Goal: Task Accomplishment & Management: Manage account settings

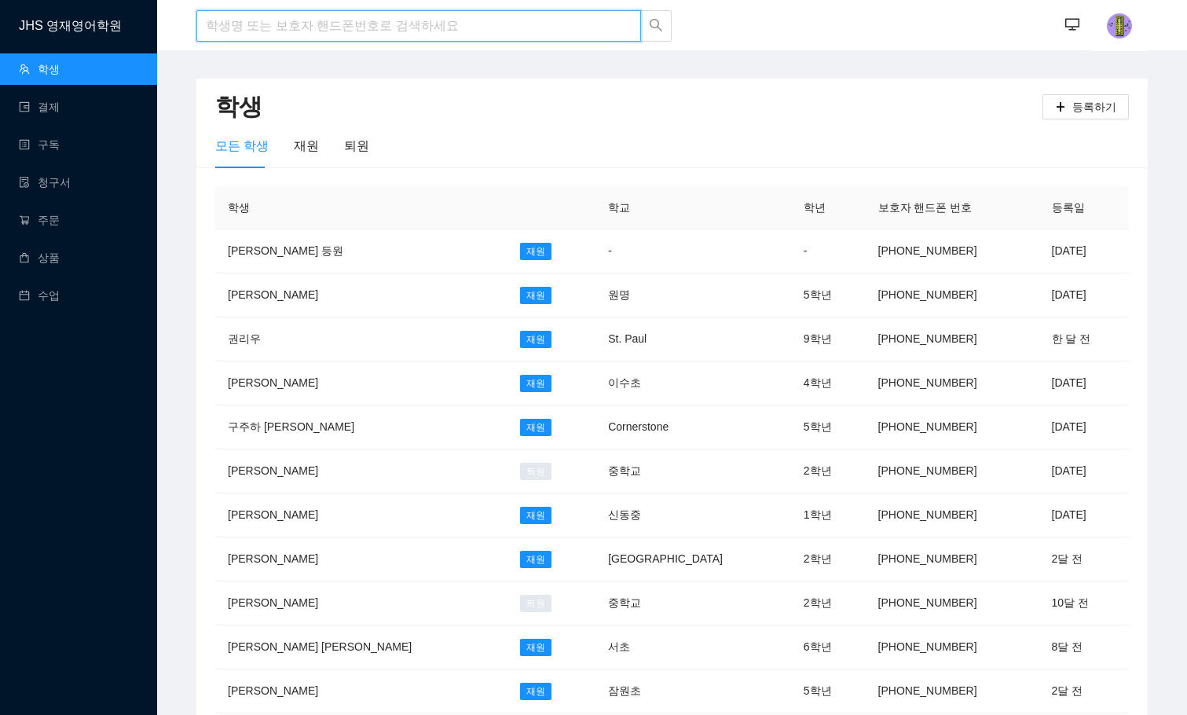
click at [436, 38] on input "search" at bounding box center [418, 25] width 445 height 31
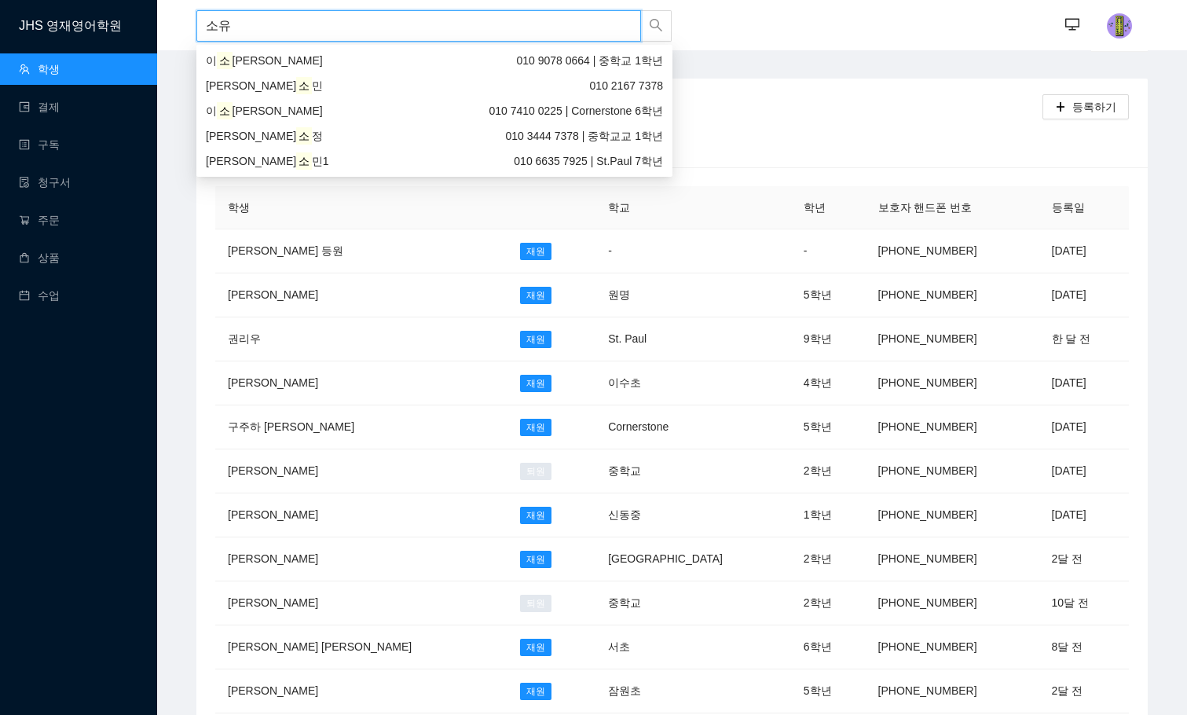
type input "소윤"
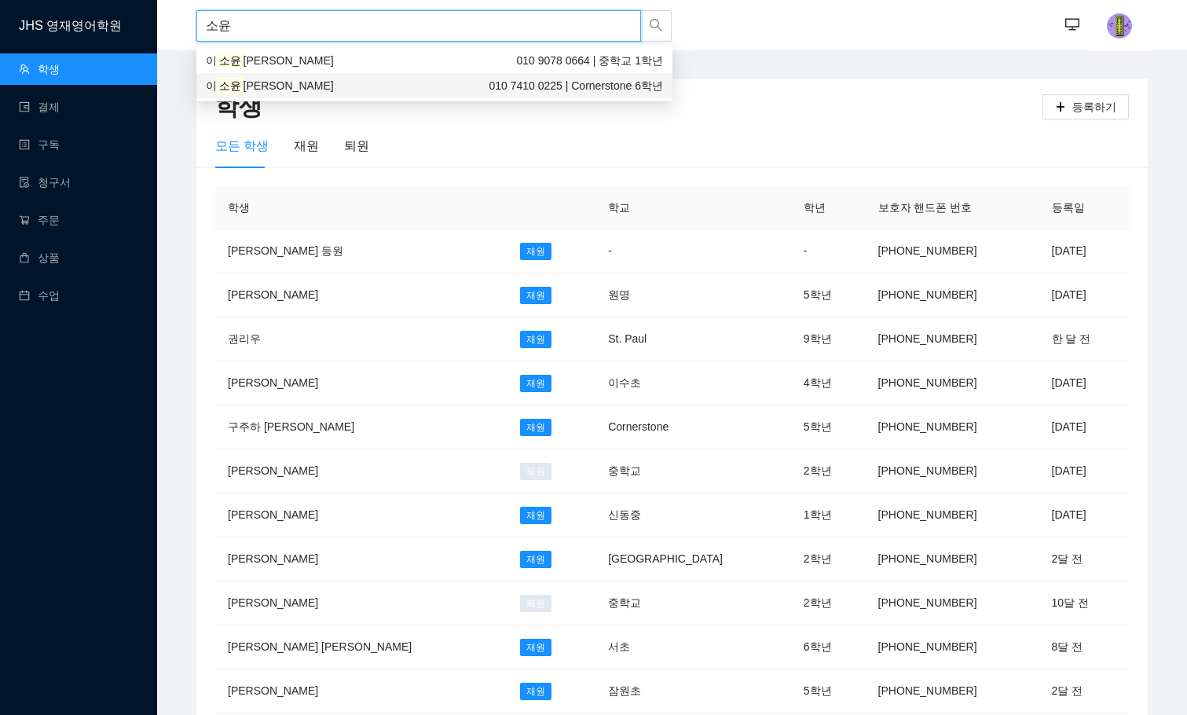
click at [519, 82] on span "010 7410 0225" at bounding box center [525, 85] width 73 height 13
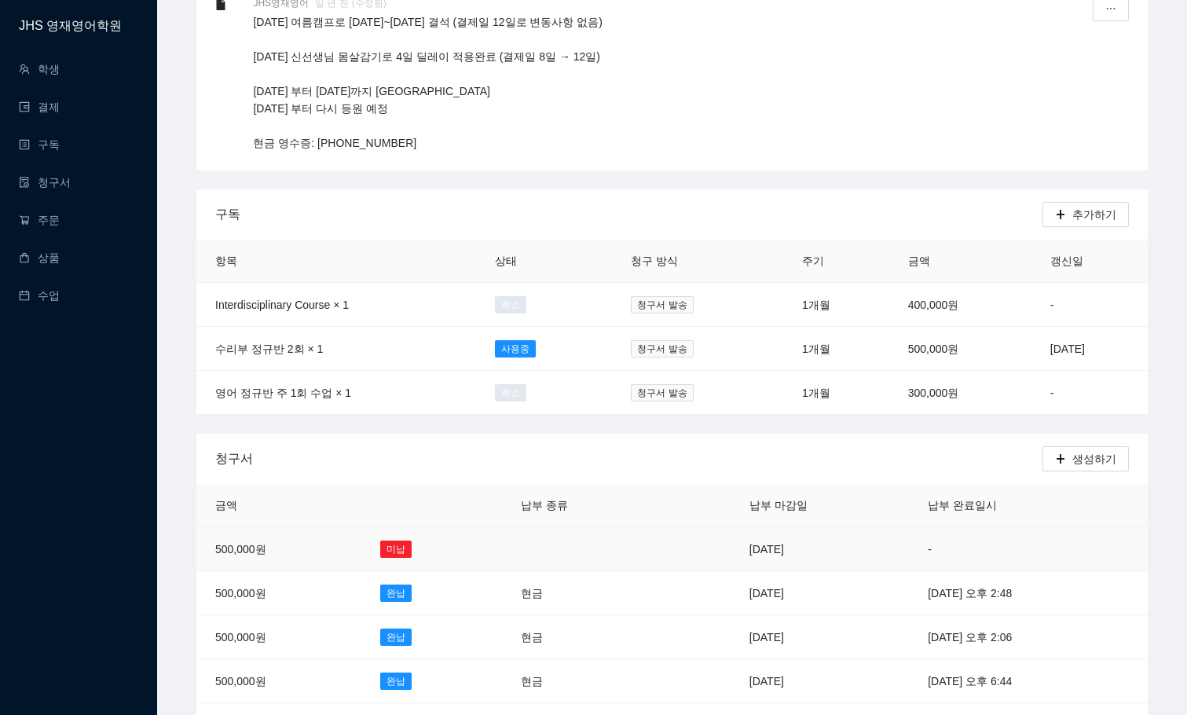
scroll to position [393, 0]
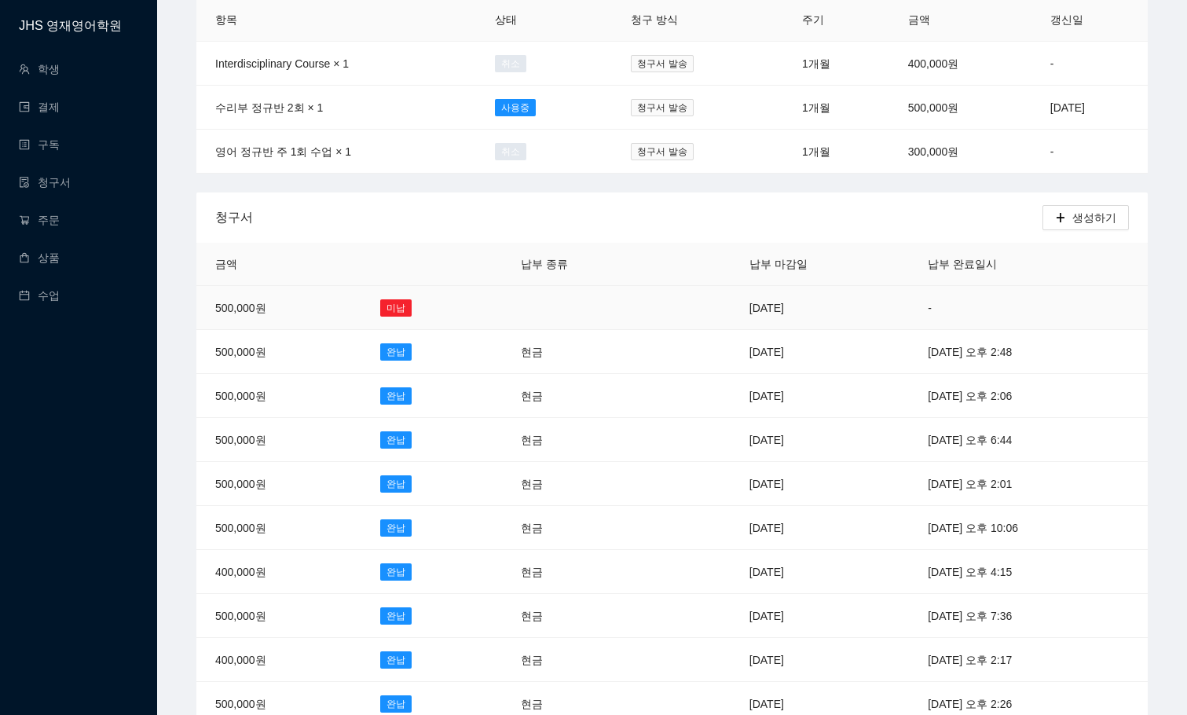
click at [909, 300] on td "-" at bounding box center [1028, 308] width 239 height 44
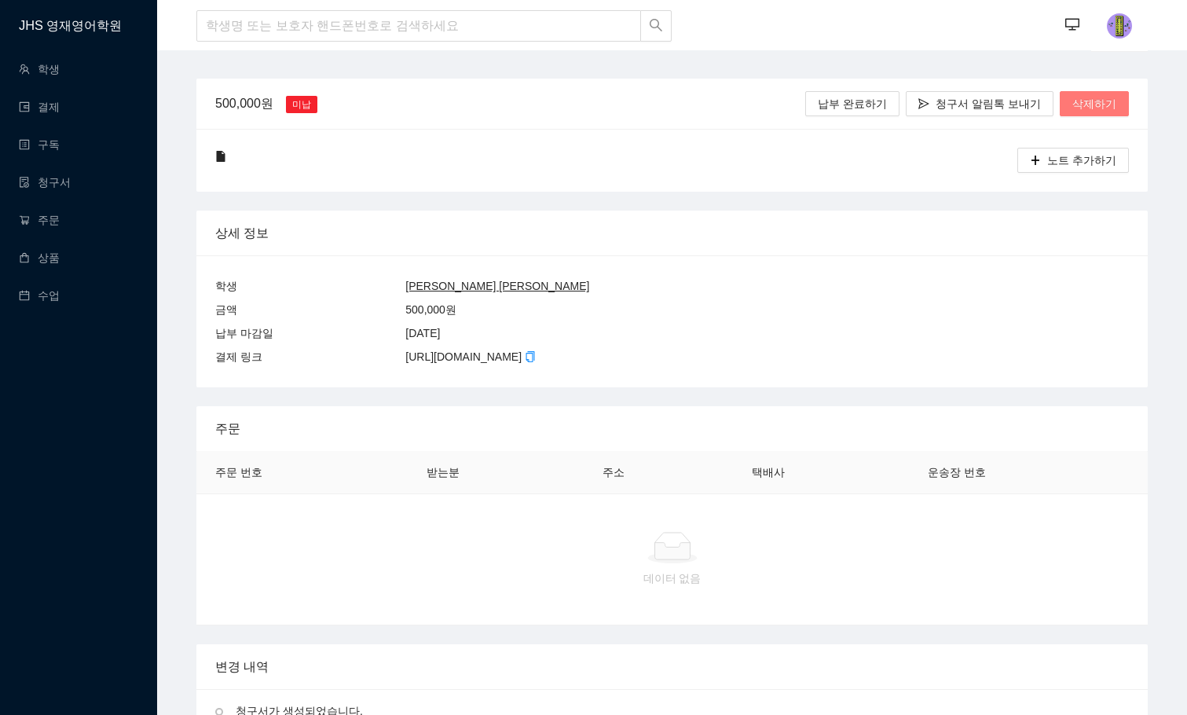
click at [1080, 99] on span "삭제하기" at bounding box center [1094, 103] width 44 height 17
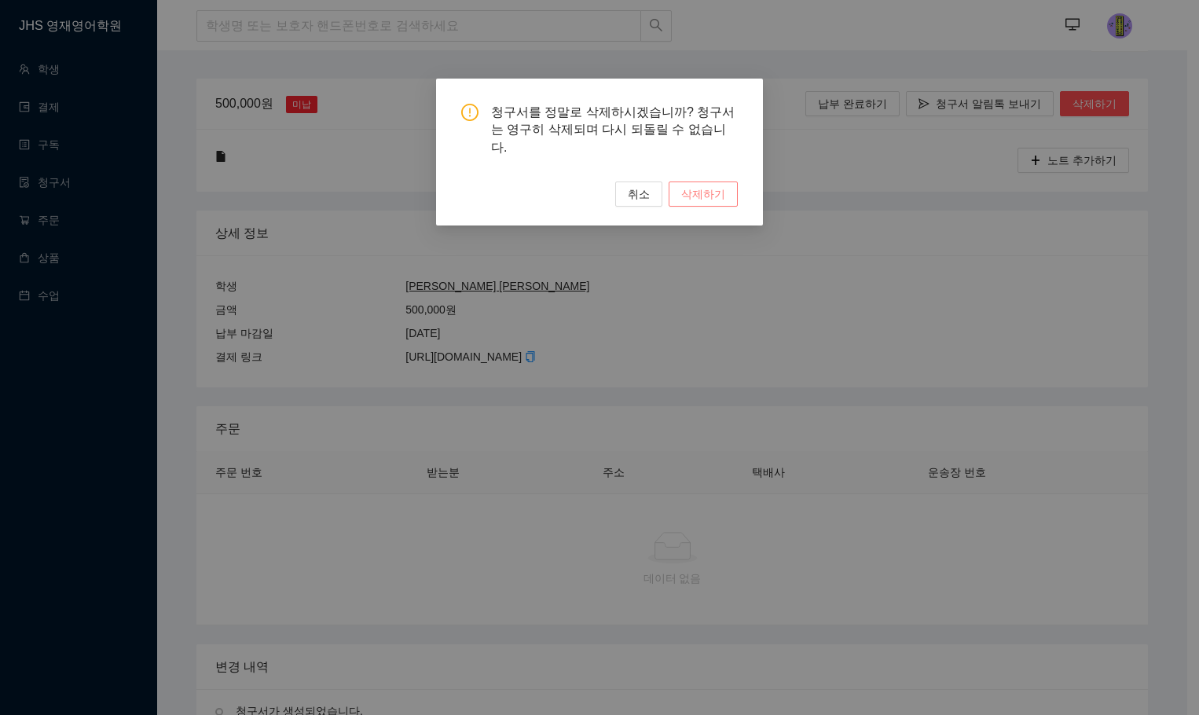
click at [690, 185] on span "삭제하기" at bounding box center [703, 193] width 44 height 17
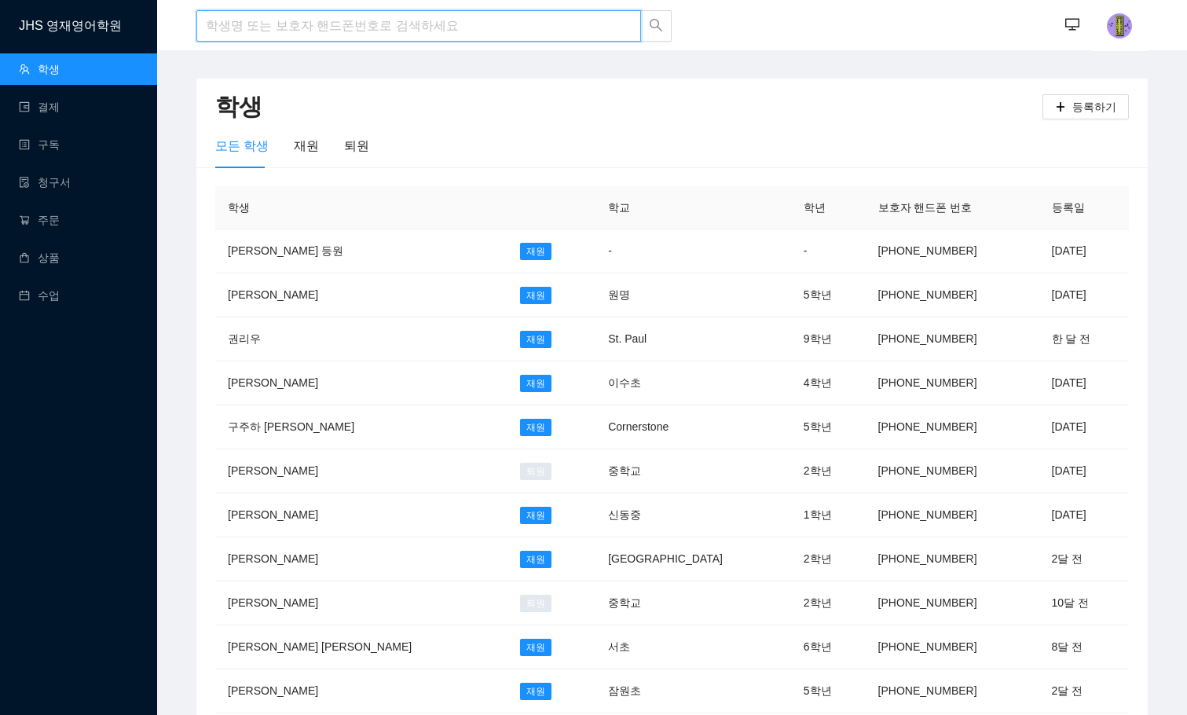
click at [346, 24] on input "search" at bounding box center [418, 25] width 445 height 31
type input "[PERSON_NAME]"
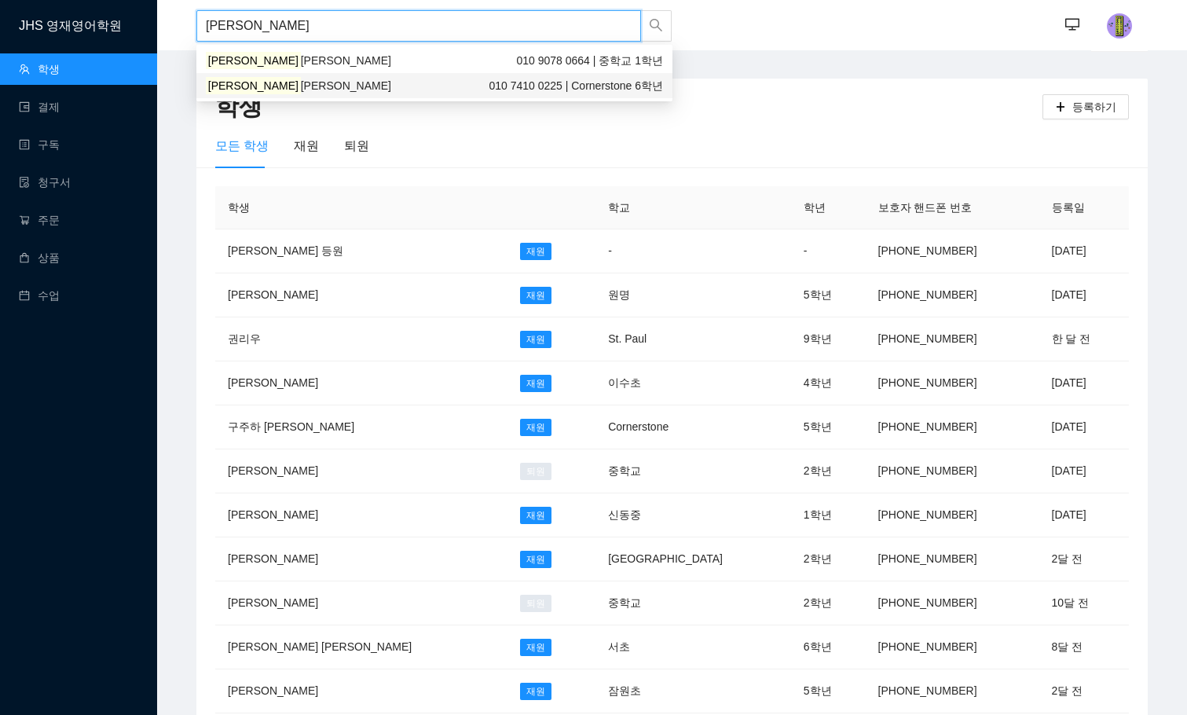
click at [296, 82] on div "[PERSON_NAME] [PERSON_NAME] 010 7410 0225 | Cornerstone 6학년" at bounding box center [434, 85] width 457 height 17
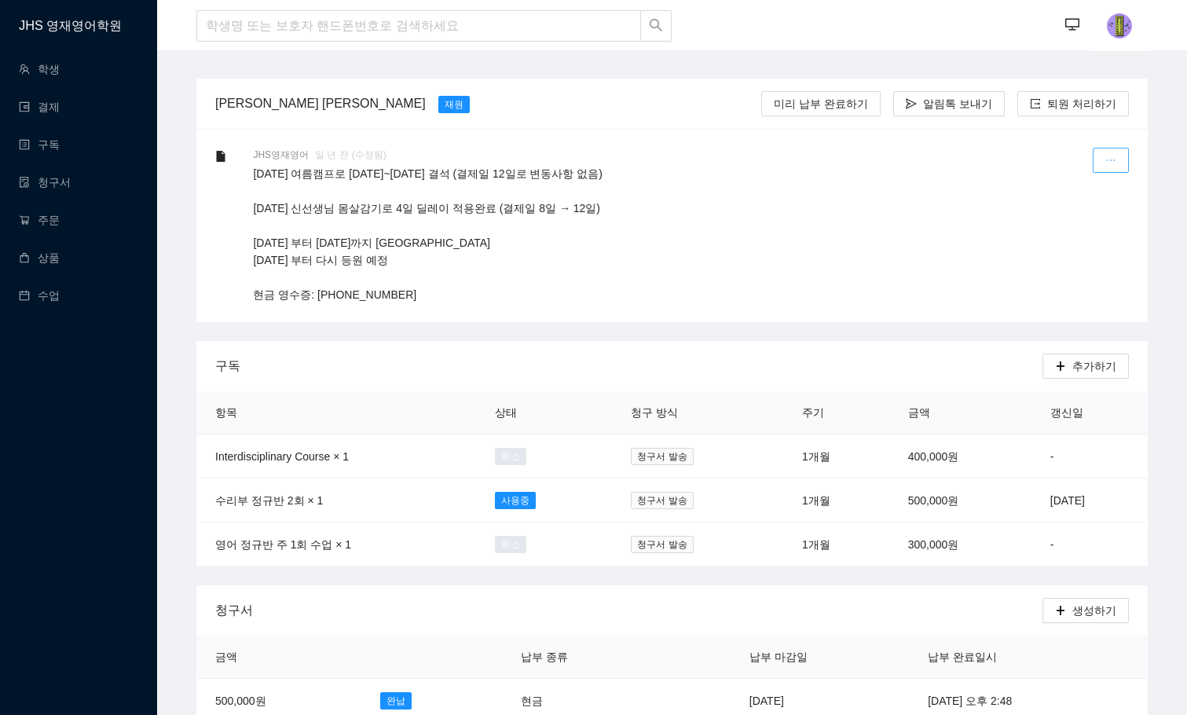
click at [1102, 164] on button "button" at bounding box center [1111, 160] width 36 height 25
click at [1028, 193] on li "수정하기" at bounding box center [1073, 194] width 109 height 31
click at [1068, 200] on div "수정하기" at bounding box center [1074, 199] width 84 height 41
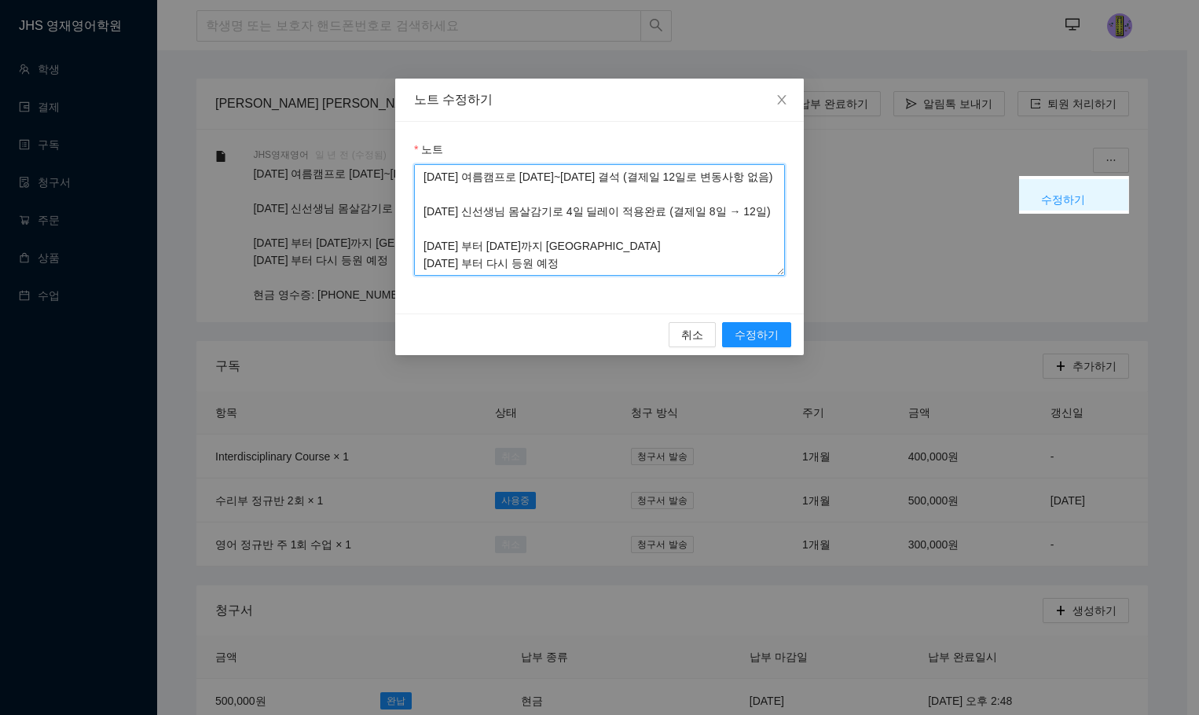
click at [418, 178] on textarea "[DATE] 여름캠프로 [DATE]~[DATE] 결석 (결제일 12일로 변동사항 없음) [DATE] 신선생님 몸살감기로 4일 딜레이 적용완료 …" at bounding box center [599, 220] width 371 height 112
type textarea "202510.13 10/12 결제 부터 주1회 30만원으로 변경 [DATE] 여름캠프로 [DATE]~[DATE] 결석 (결제일 12일로 변동사…"
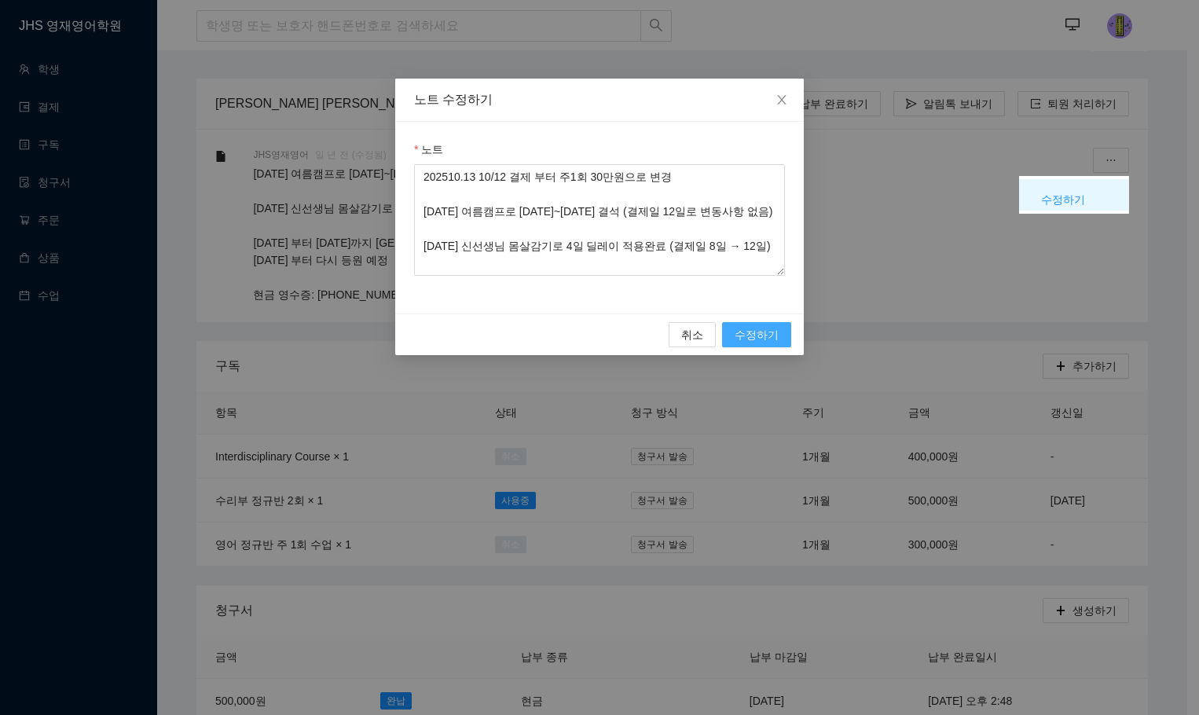
click at [742, 333] on span "수정하기" at bounding box center [757, 334] width 44 height 17
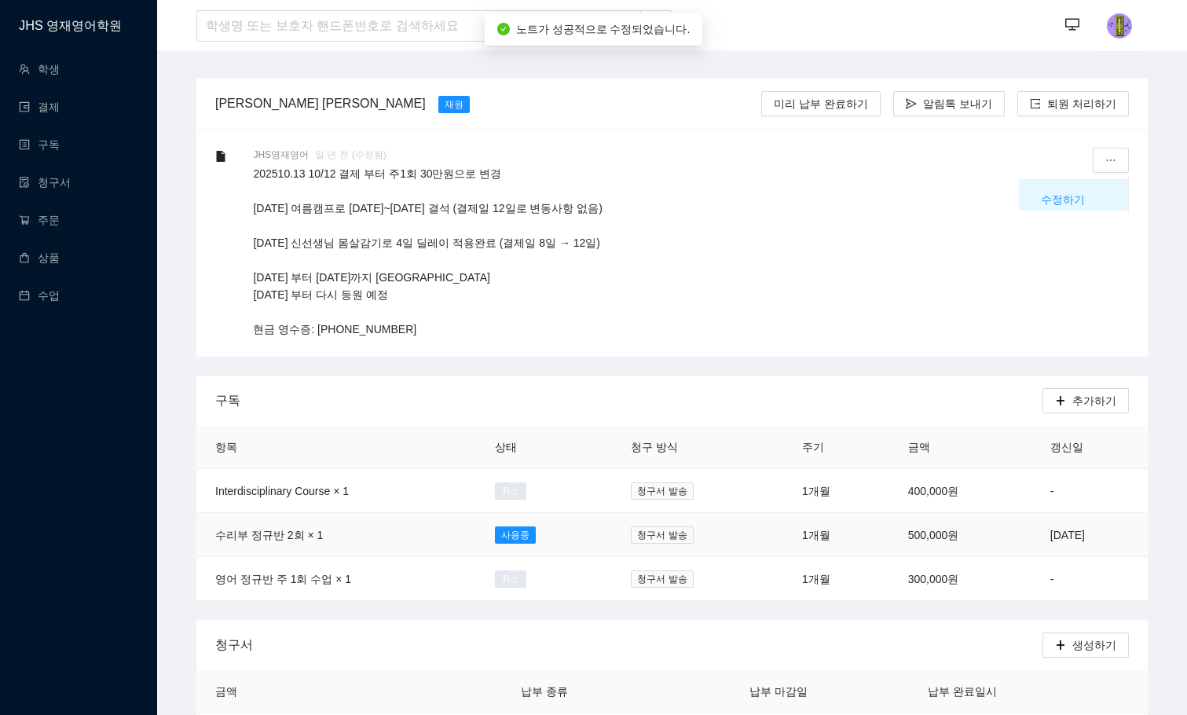
click at [1032, 529] on td "[DATE]" at bounding box center [1090, 535] width 116 height 44
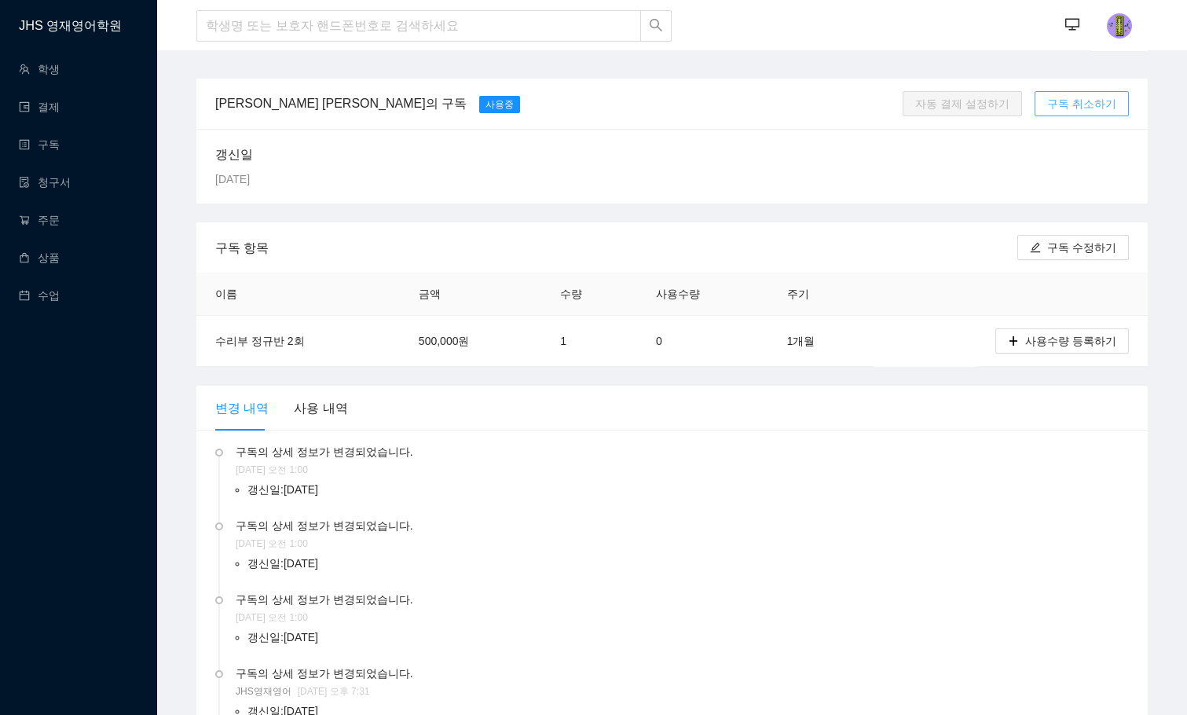
click at [1094, 111] on span "구독 취소하기" at bounding box center [1081, 103] width 69 height 17
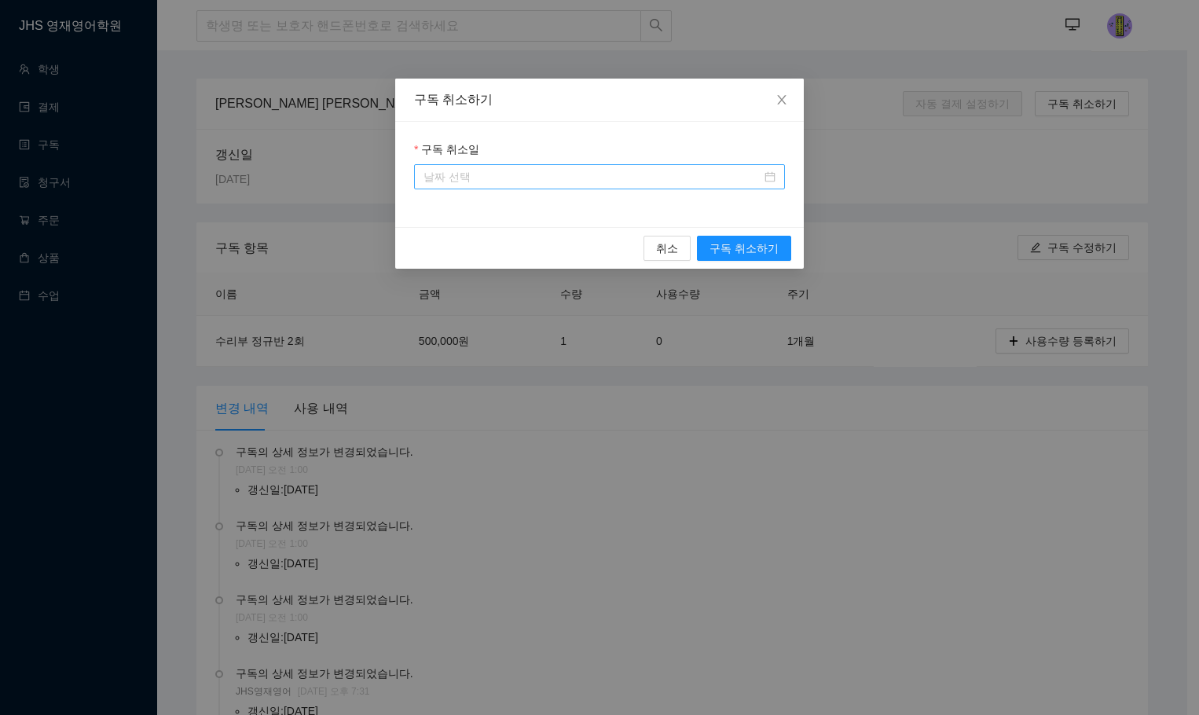
click at [739, 181] on input "구독 취소일" at bounding box center [592, 176] width 338 height 17
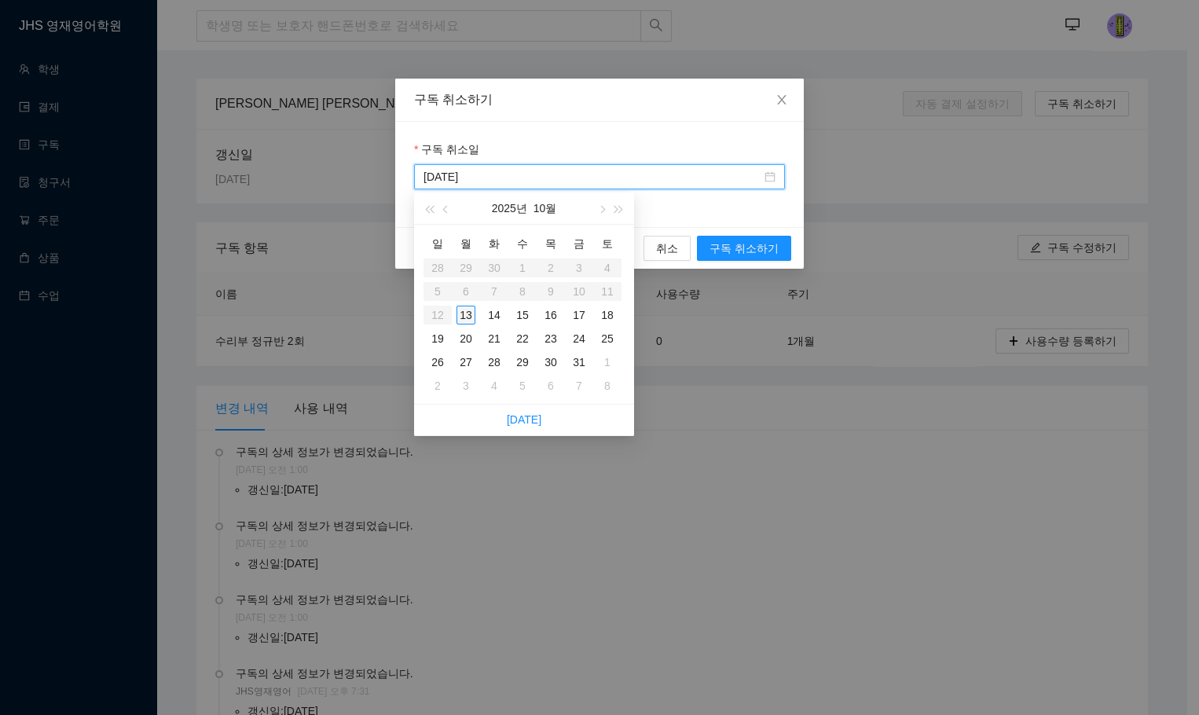
type input "[DATE]"
click at [467, 323] on div "13" at bounding box center [465, 315] width 19 height 19
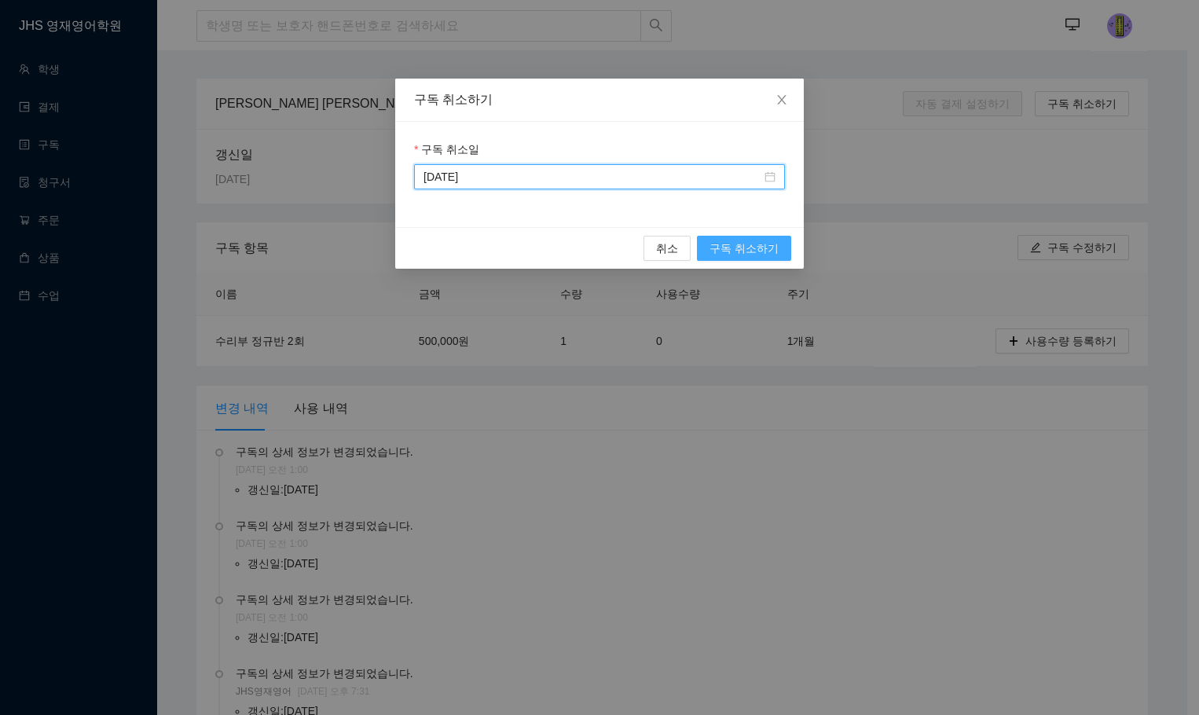
click at [723, 255] on span "구독 취소하기" at bounding box center [743, 248] width 69 height 17
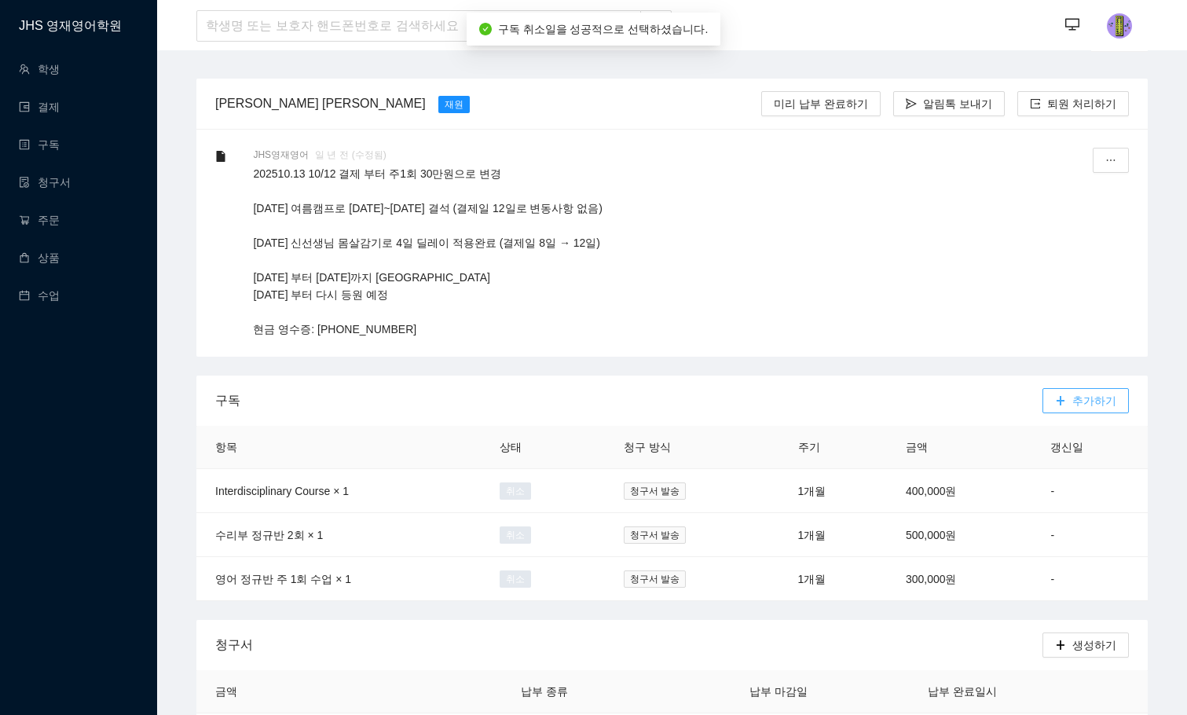
click at [1083, 405] on span "추가하기" at bounding box center [1094, 400] width 44 height 17
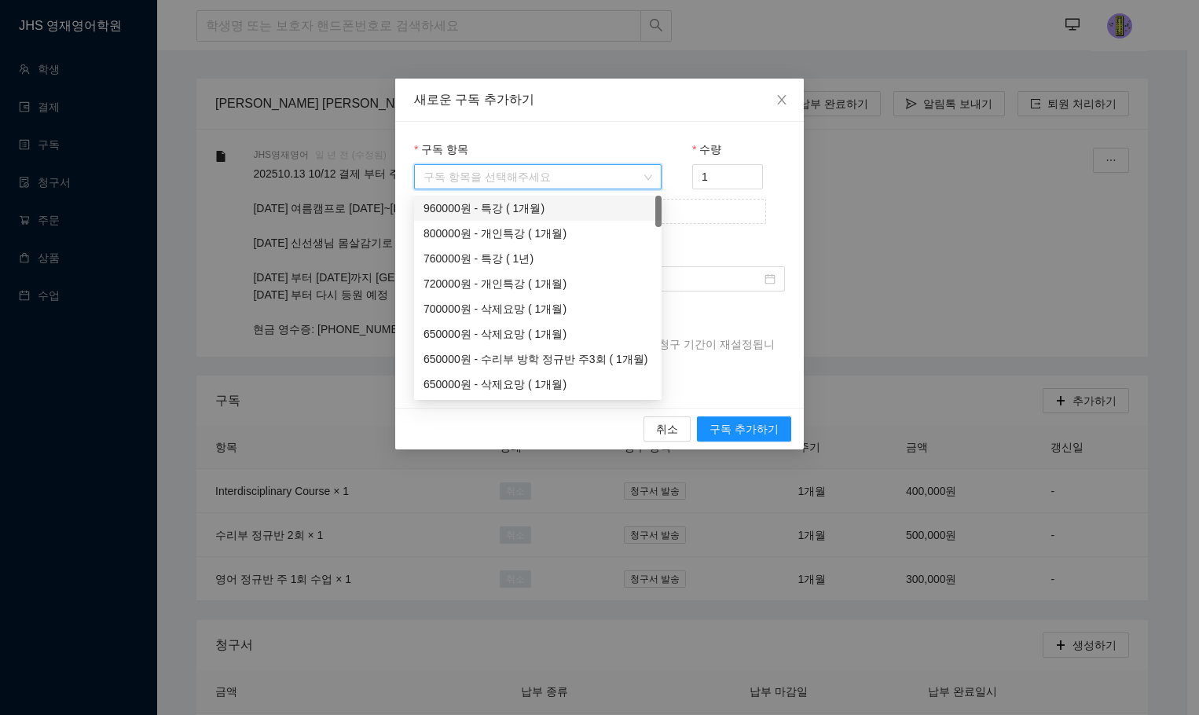
click at [559, 185] on input "구독 항목" at bounding box center [532, 177] width 218 height 24
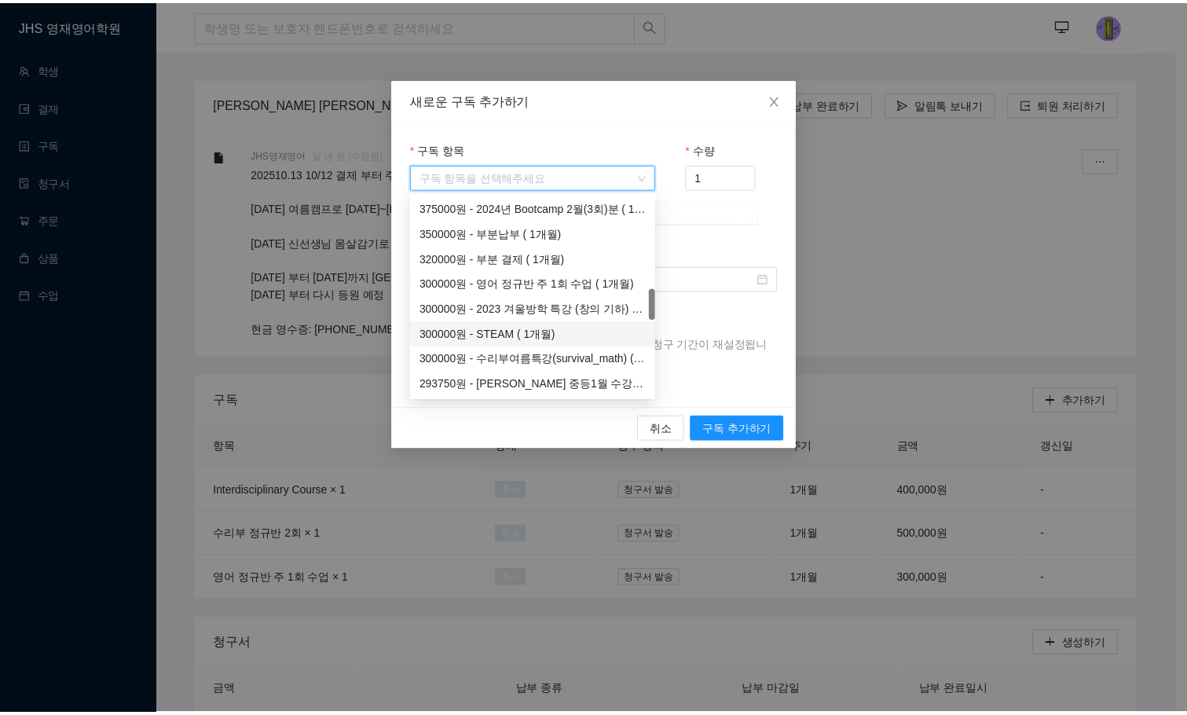
scroll to position [676, 0]
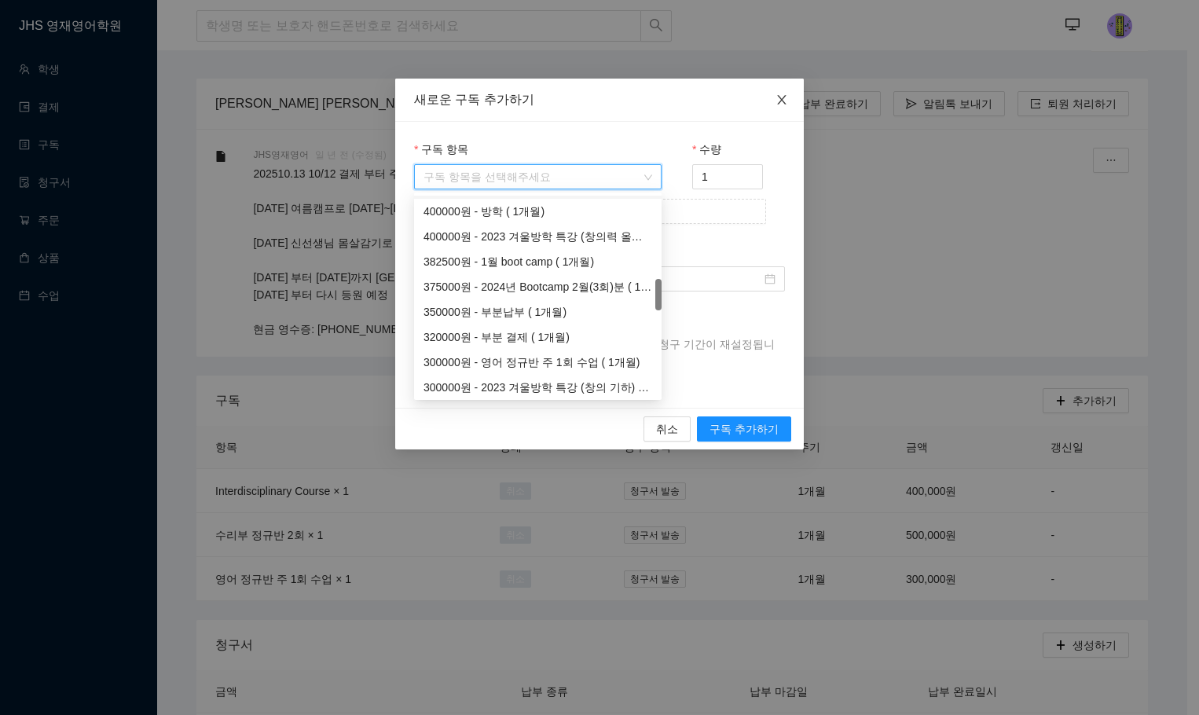
click at [782, 105] on icon "close" at bounding box center [781, 99] width 13 height 13
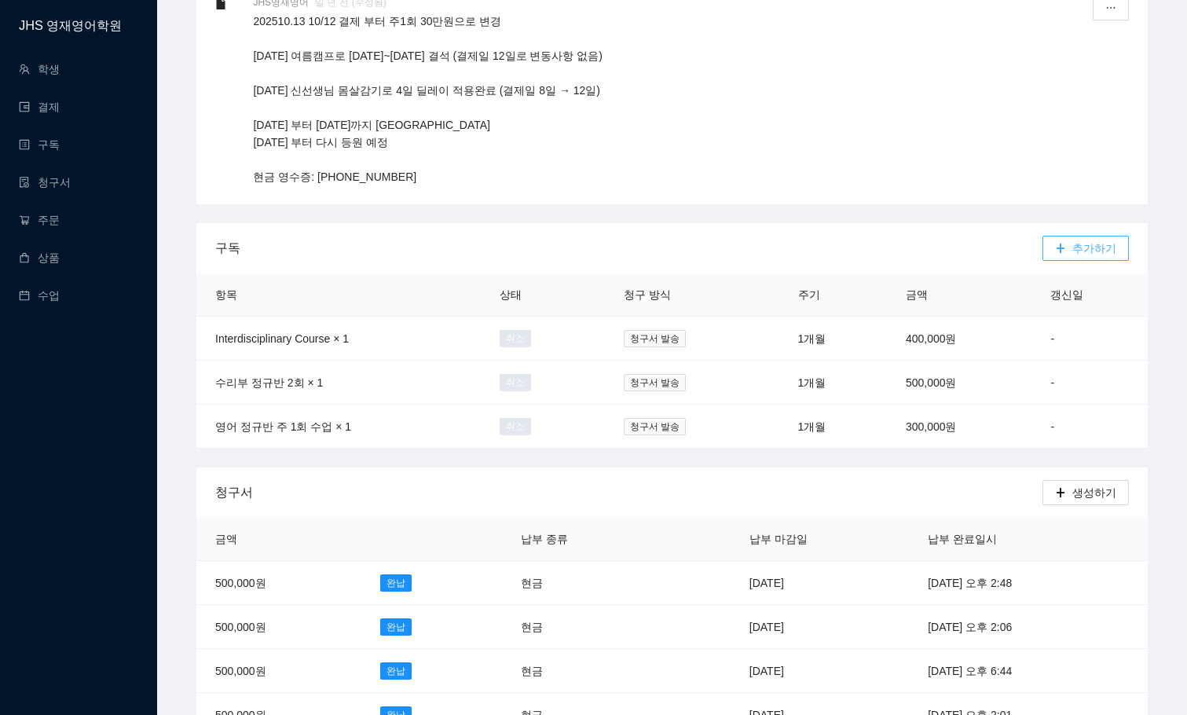
scroll to position [157, 0]
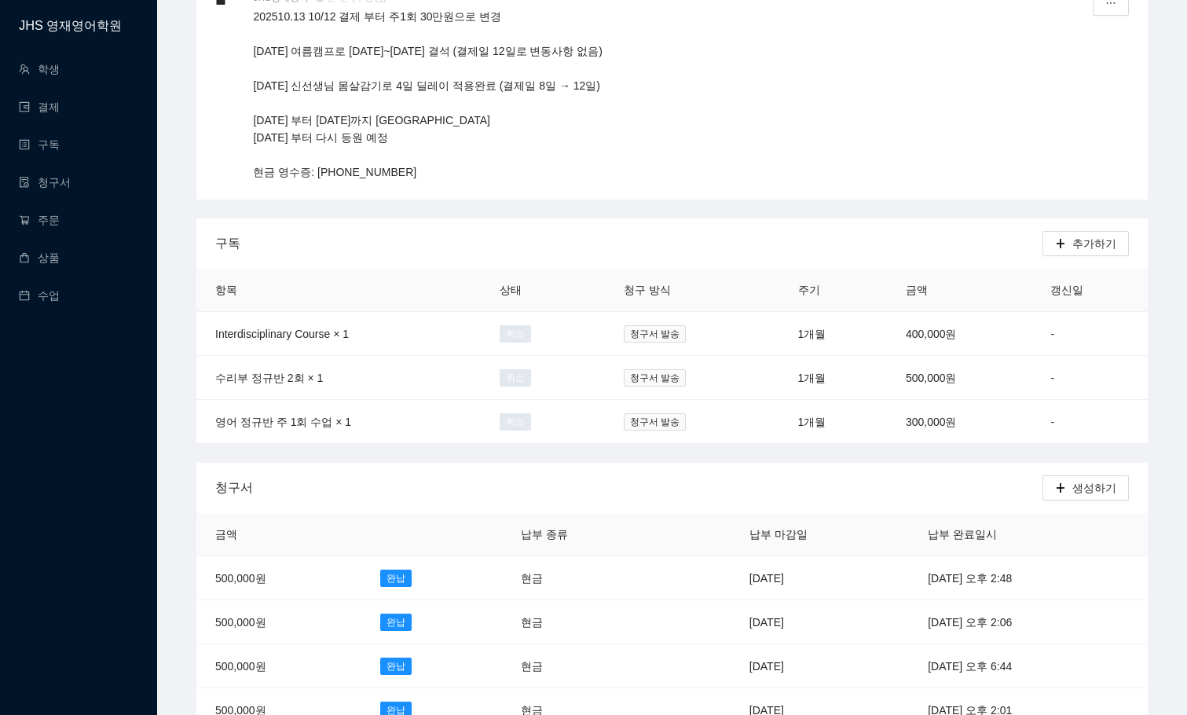
click at [779, 476] on div "청구서" at bounding box center [628, 487] width 827 height 45
click at [60, 251] on link "상품" at bounding box center [39, 257] width 41 height 13
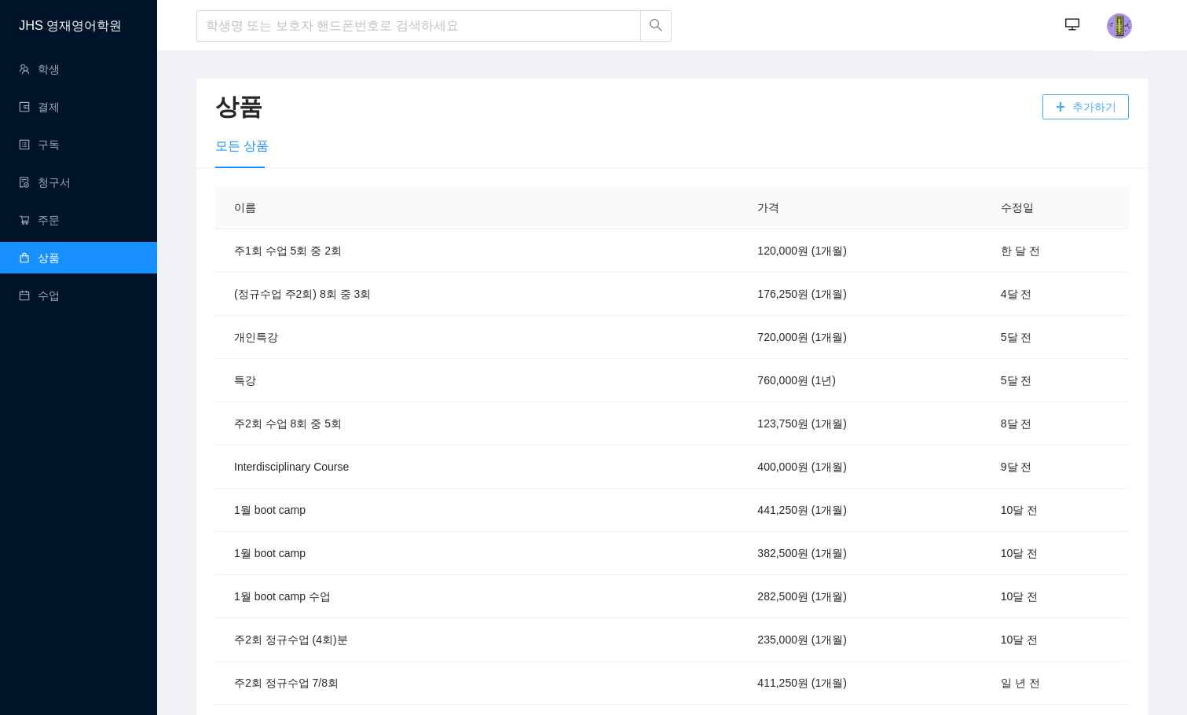
click at [1113, 102] on span "추가하기" at bounding box center [1094, 106] width 44 height 17
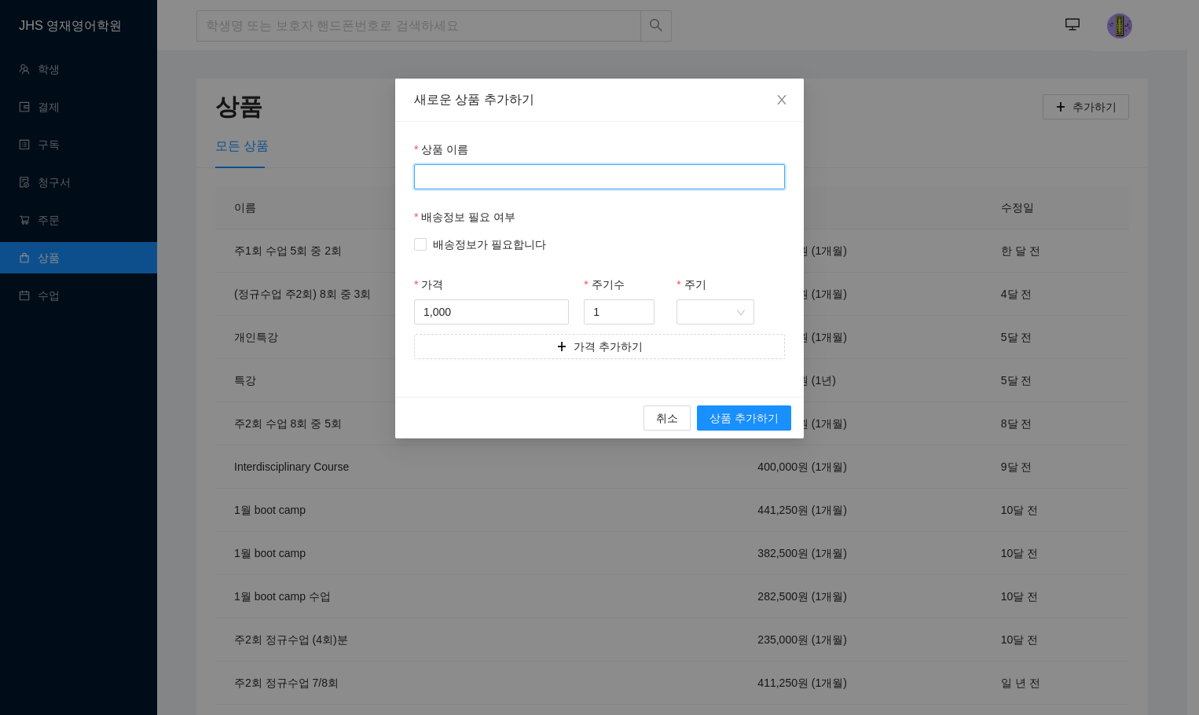
click at [576, 185] on input "상품 이름" at bounding box center [599, 176] width 371 height 25
type input "수리부 주1회"
click at [522, 312] on input "1,000" at bounding box center [491, 312] width 153 height 24
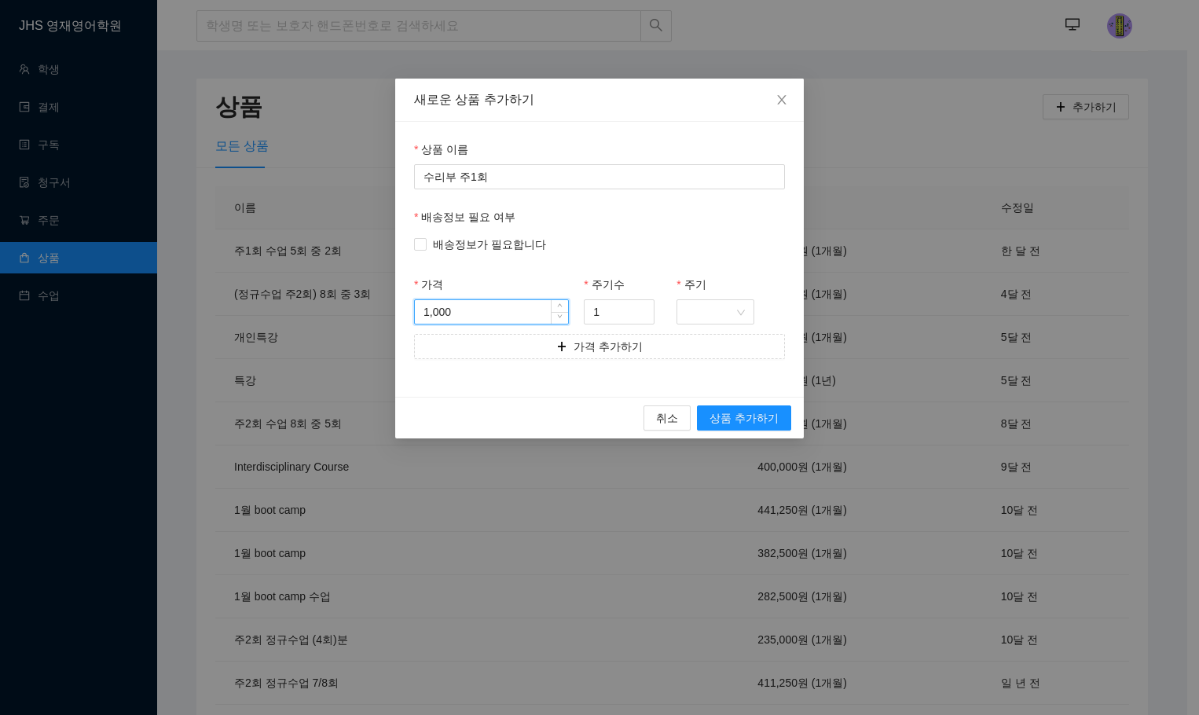
click at [522, 312] on input "1,000" at bounding box center [491, 312] width 153 height 24
type input "300,000"
click at [720, 310] on input "주기" at bounding box center [709, 312] width 47 height 24
click at [717, 373] on div "개월" at bounding box center [715, 368] width 58 height 17
click at [663, 353] on button "가격 추가하기" at bounding box center [599, 346] width 371 height 25
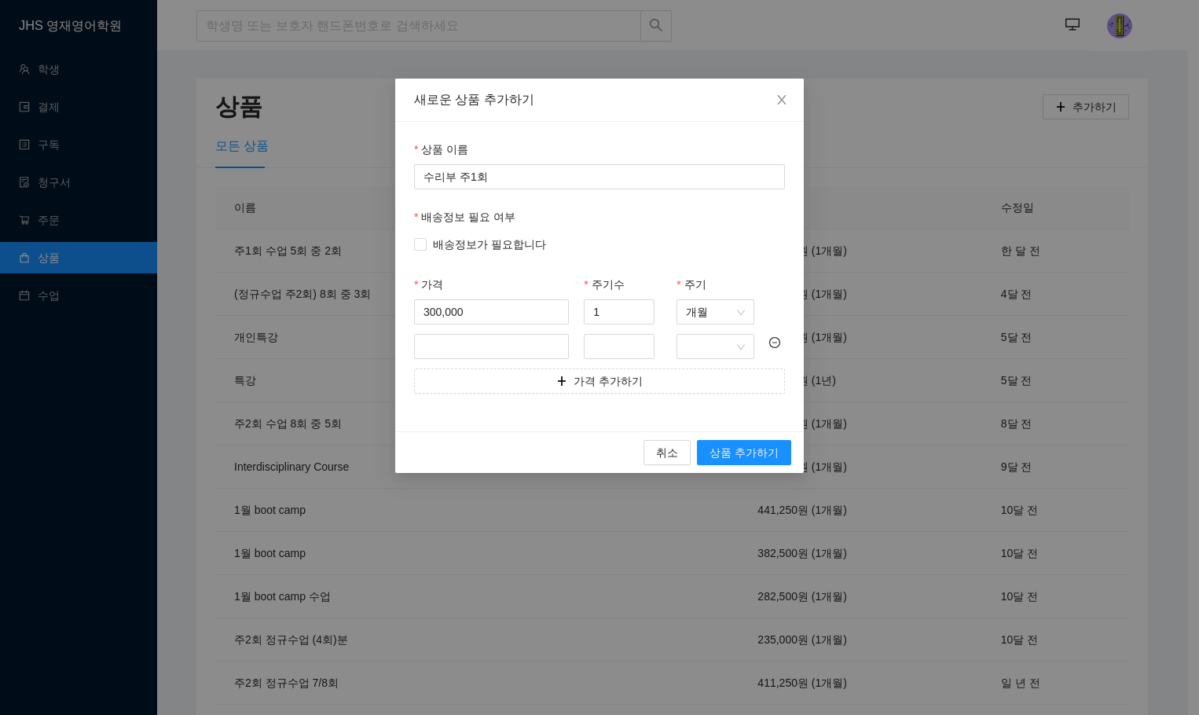
click at [778, 339] on icon "minus-circle" at bounding box center [774, 342] width 11 height 11
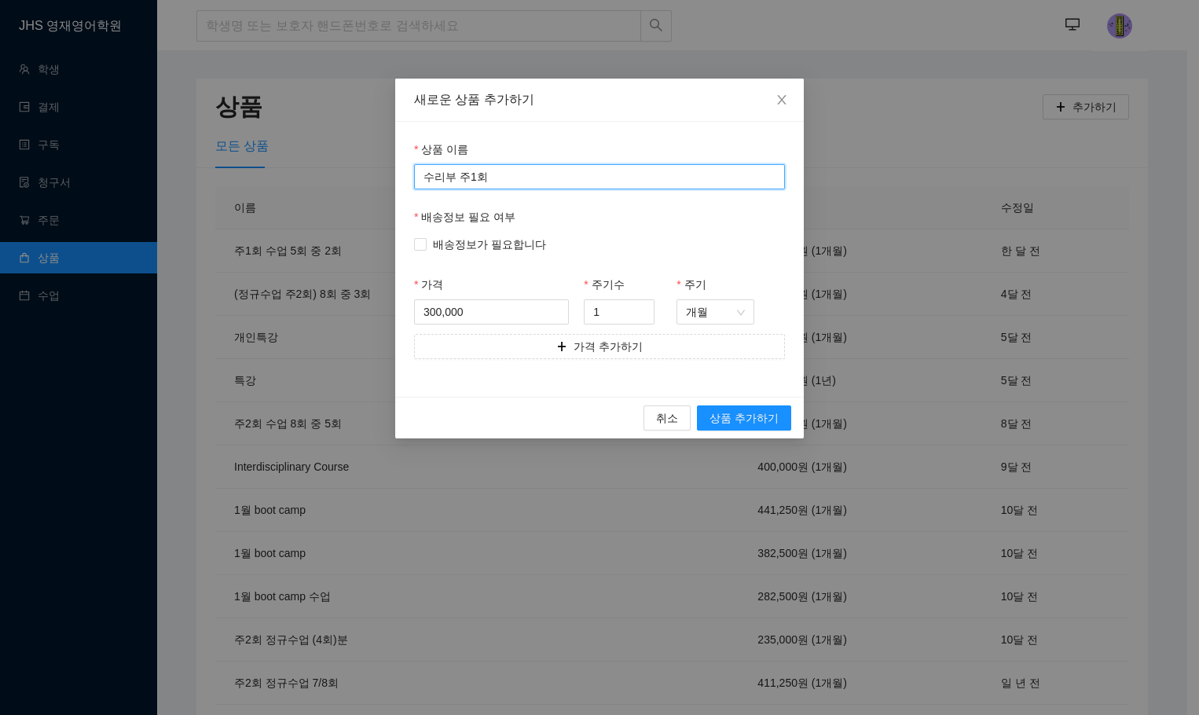
click at [456, 178] on input "수리부 주1회" at bounding box center [599, 176] width 371 height 25
type input "수리부 정규수업 주1회"
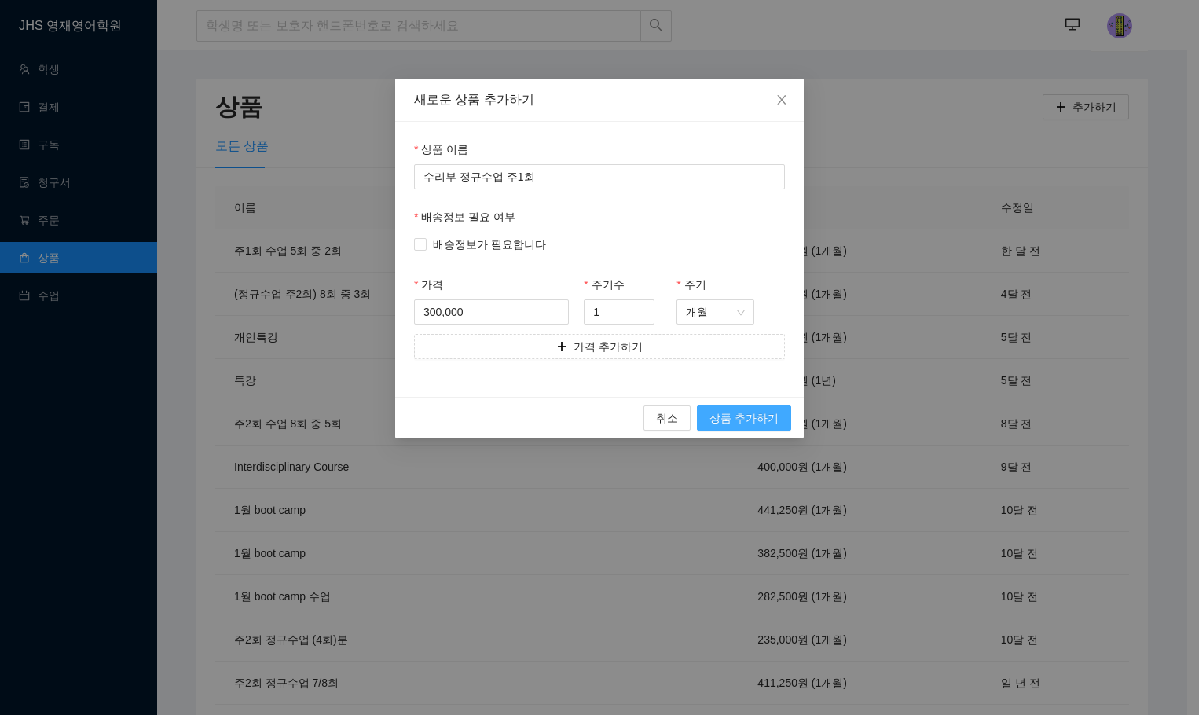
click at [757, 419] on span "상품 추가하기" at bounding box center [743, 417] width 69 height 17
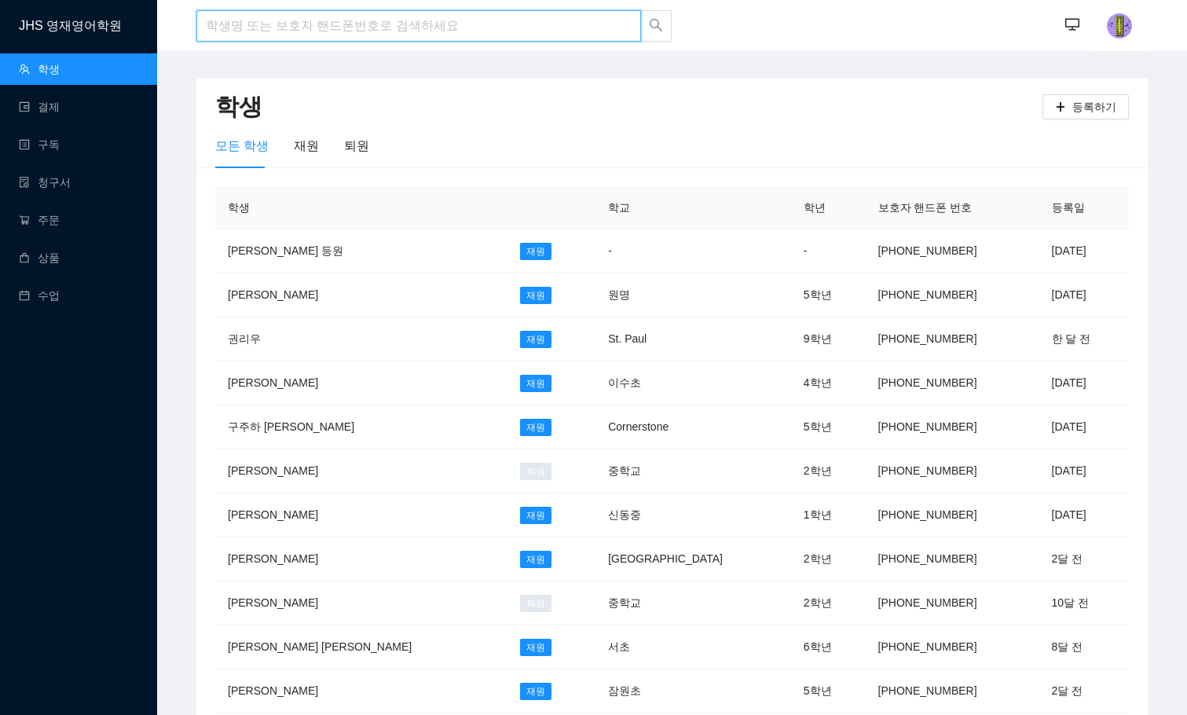
click at [364, 35] on input "search" at bounding box center [418, 25] width 445 height 31
type input "소윤"
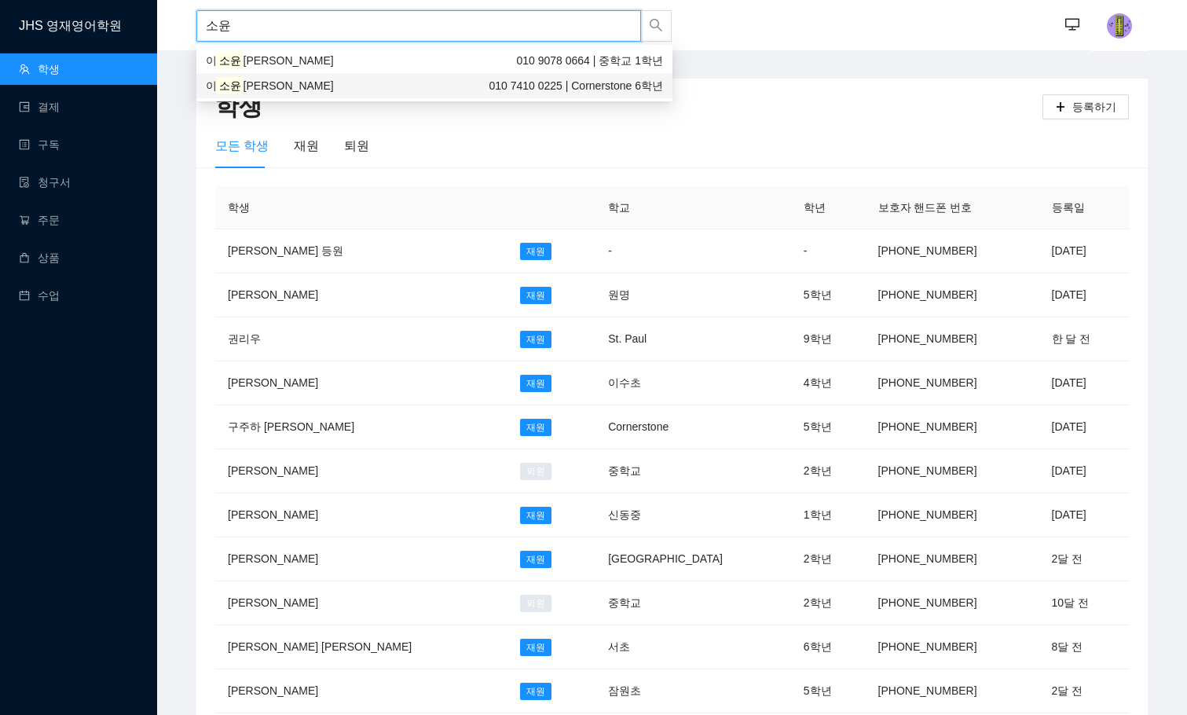
click at [289, 81] on div "이 소윤 Chloe 010 7410 0225 | Cornerstone 6학년" at bounding box center [434, 85] width 457 height 17
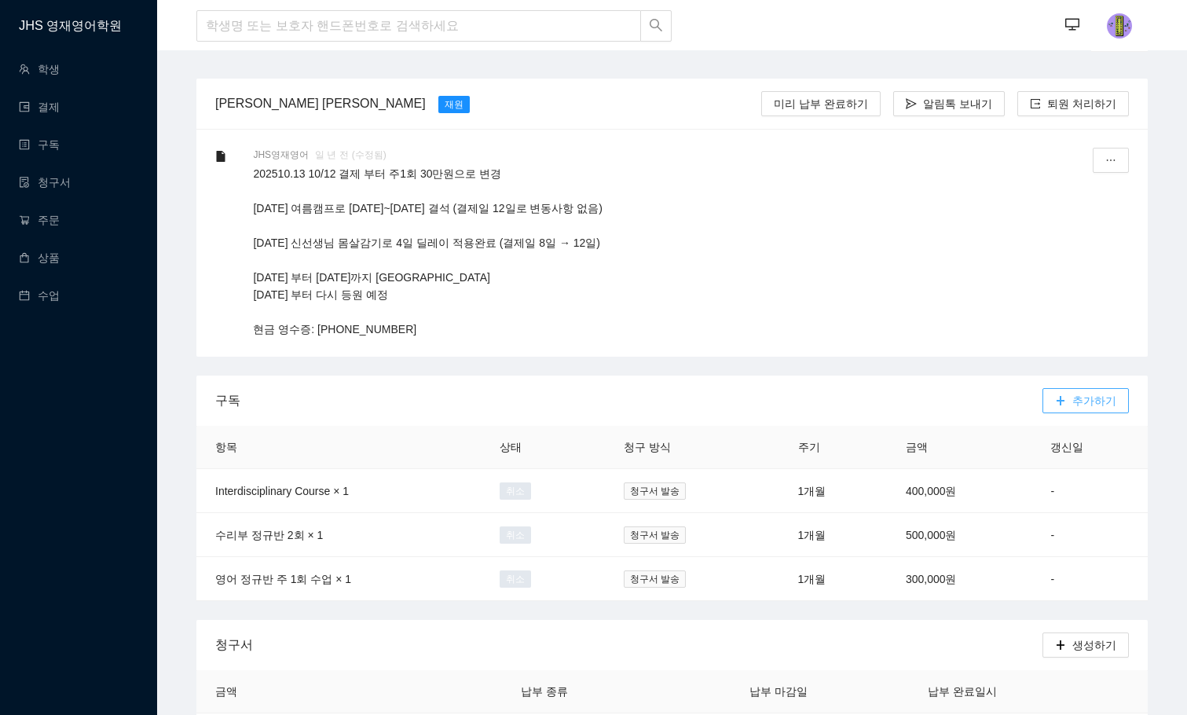
click at [1082, 398] on span "추가하기" at bounding box center [1094, 400] width 44 height 17
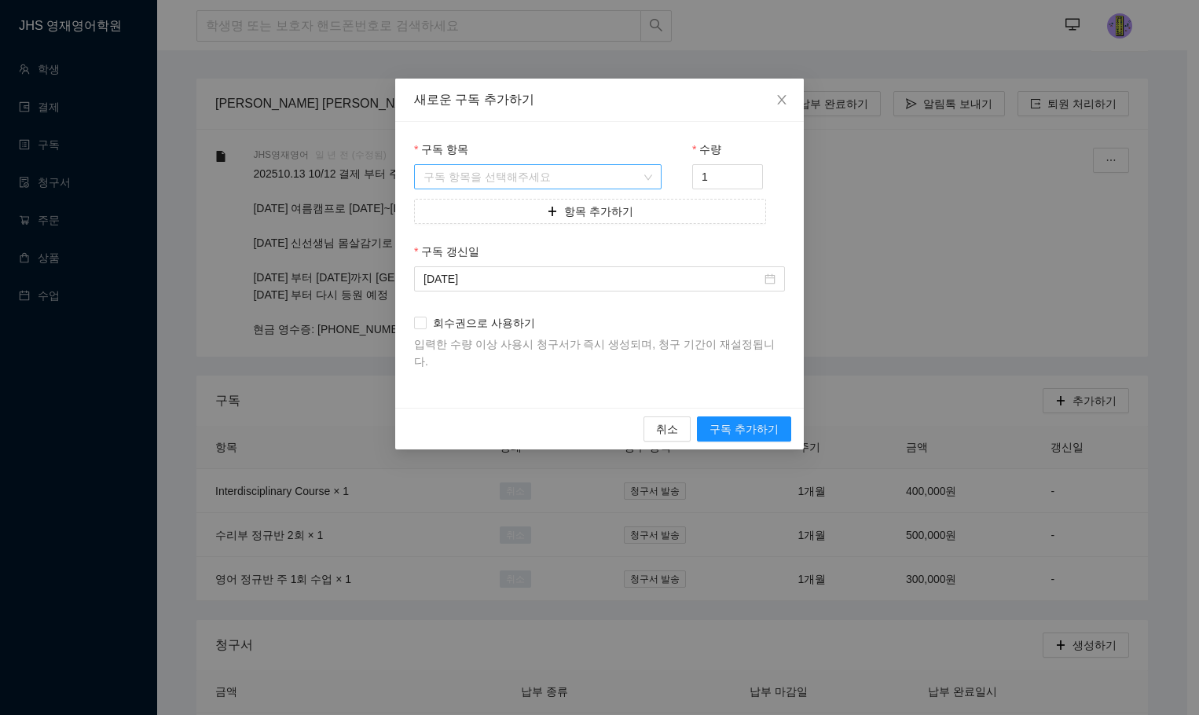
click at [523, 179] on input "구독 항목" at bounding box center [532, 177] width 218 height 24
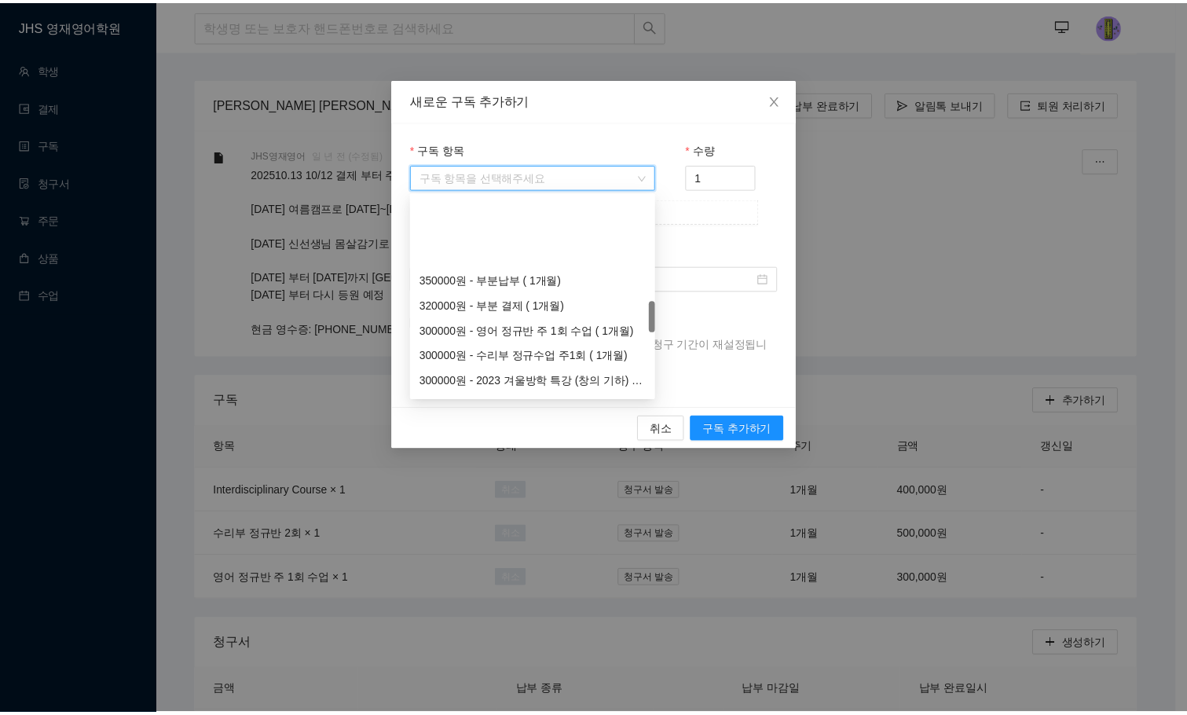
scroll to position [786, 0]
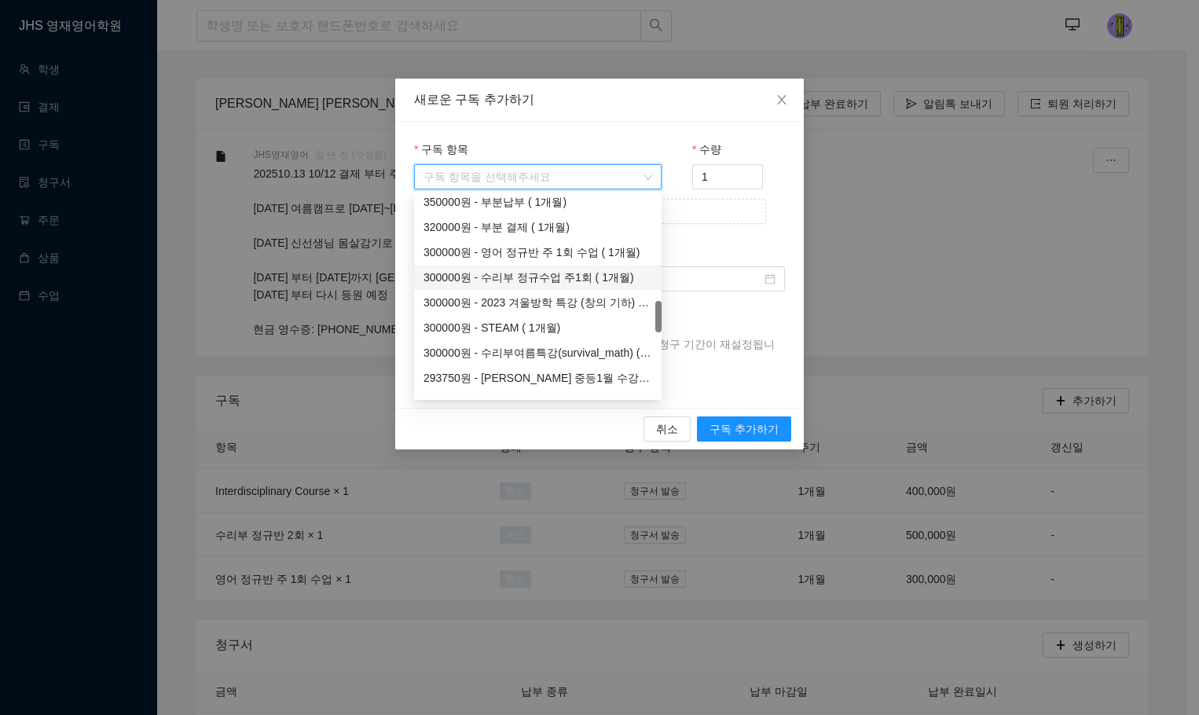
click at [559, 279] on div "300000원 - 수리부 정규수업 주1회 ( 1개월)" at bounding box center [537, 277] width 229 height 17
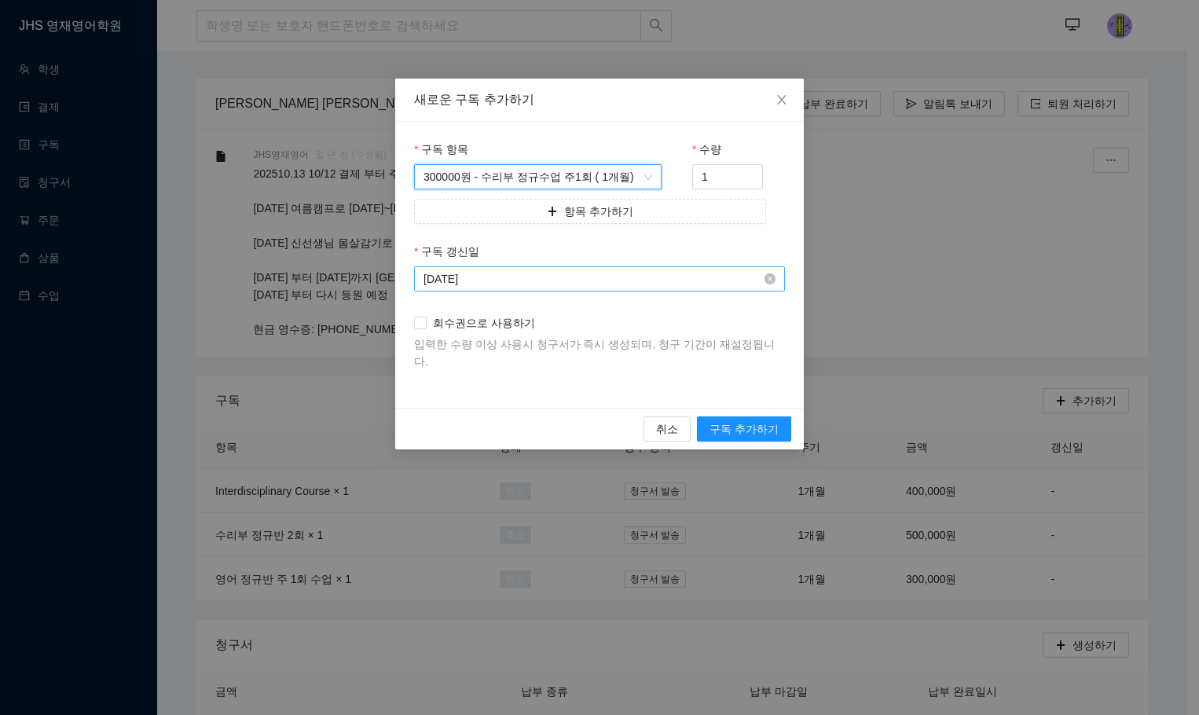
click at [650, 279] on input "[DATE]" at bounding box center [592, 278] width 338 height 17
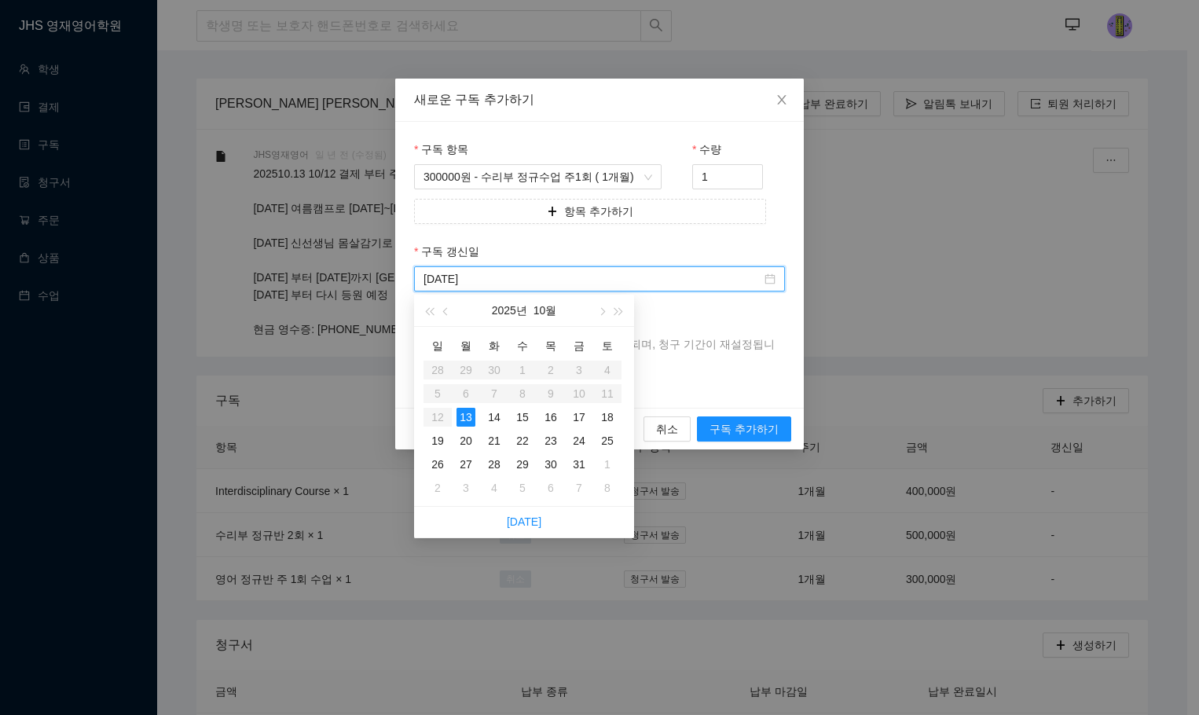
click at [439, 409] on table "일 월 화 수 목 금 토 28 29 30 1 2 3 4 5 6 7 8 9 10 11 12 13 14 15 16 17 18 19 20 21 22…" at bounding box center [522, 416] width 198 height 167
click at [437, 417] on table "일 월 화 수 목 금 토 28 29 30 1 2 3 4 5 6 7 8 9 10 11 12 13 14 15 16 17 18 19 20 21 22…" at bounding box center [522, 416] width 198 height 167
type input "[DATE]"
click at [761, 420] on span "구독 추가하기" at bounding box center [743, 428] width 69 height 17
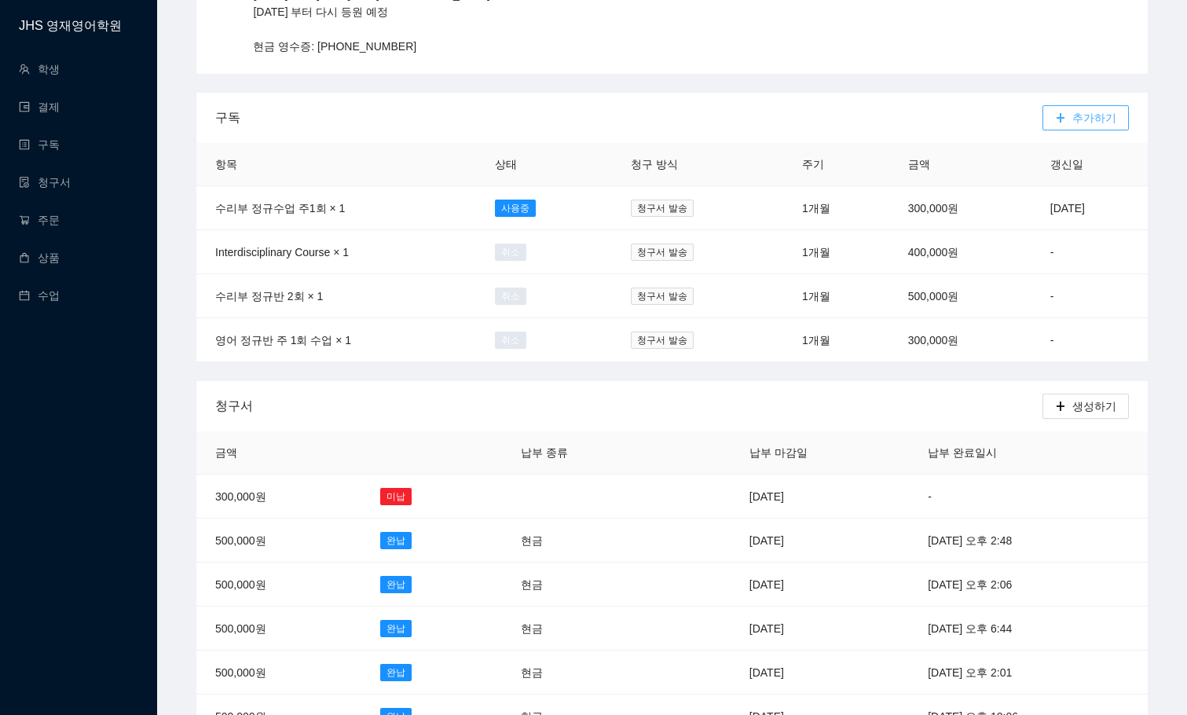
scroll to position [236, 0]
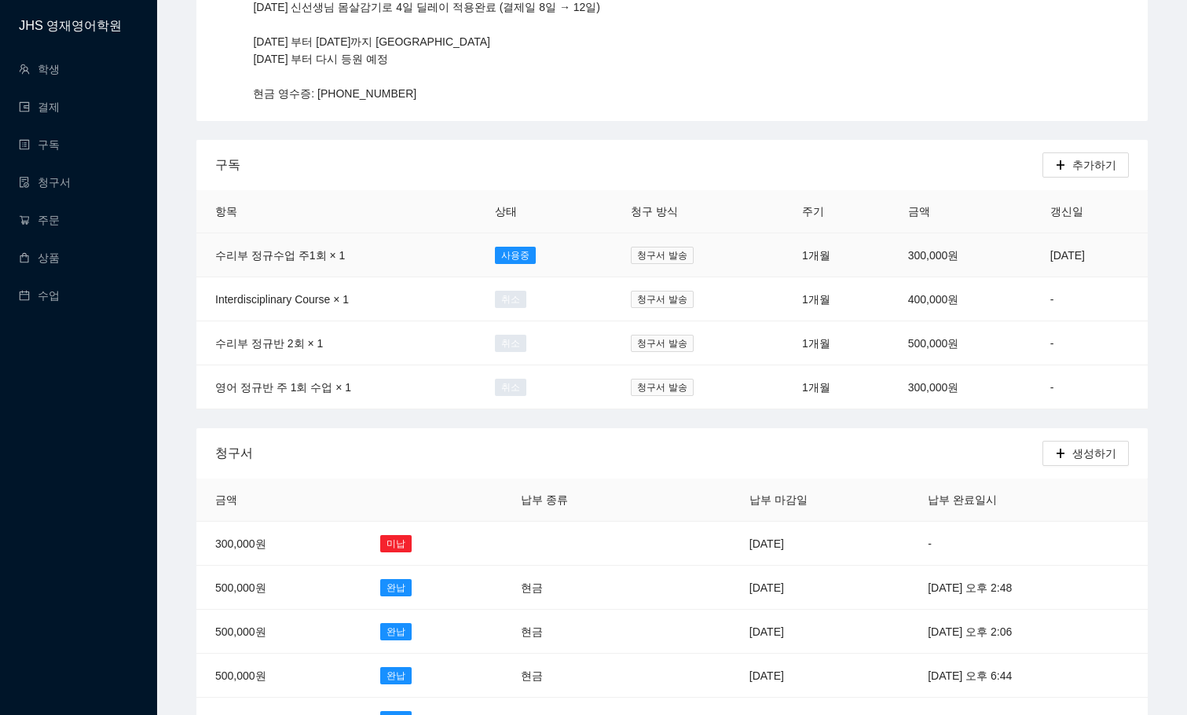
click at [1032, 260] on td "2025년 11월 13일" at bounding box center [1090, 255] width 116 height 44
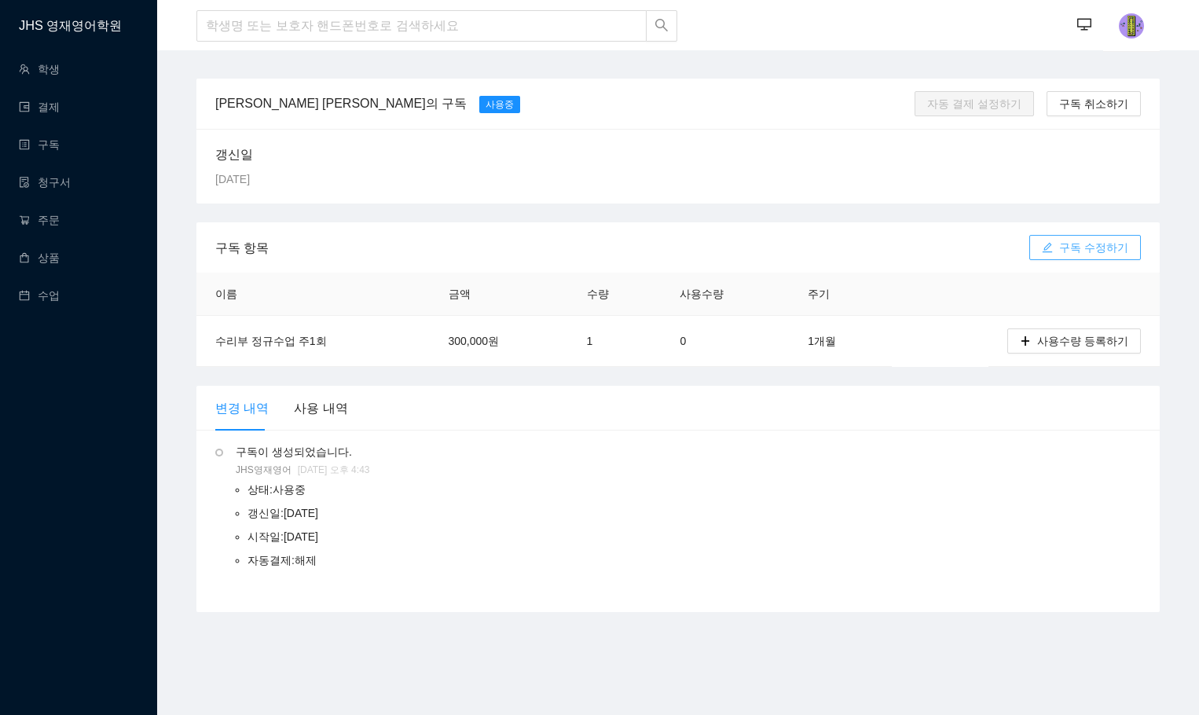
click at [1069, 239] on span "구독 수정하기" at bounding box center [1093, 247] width 69 height 17
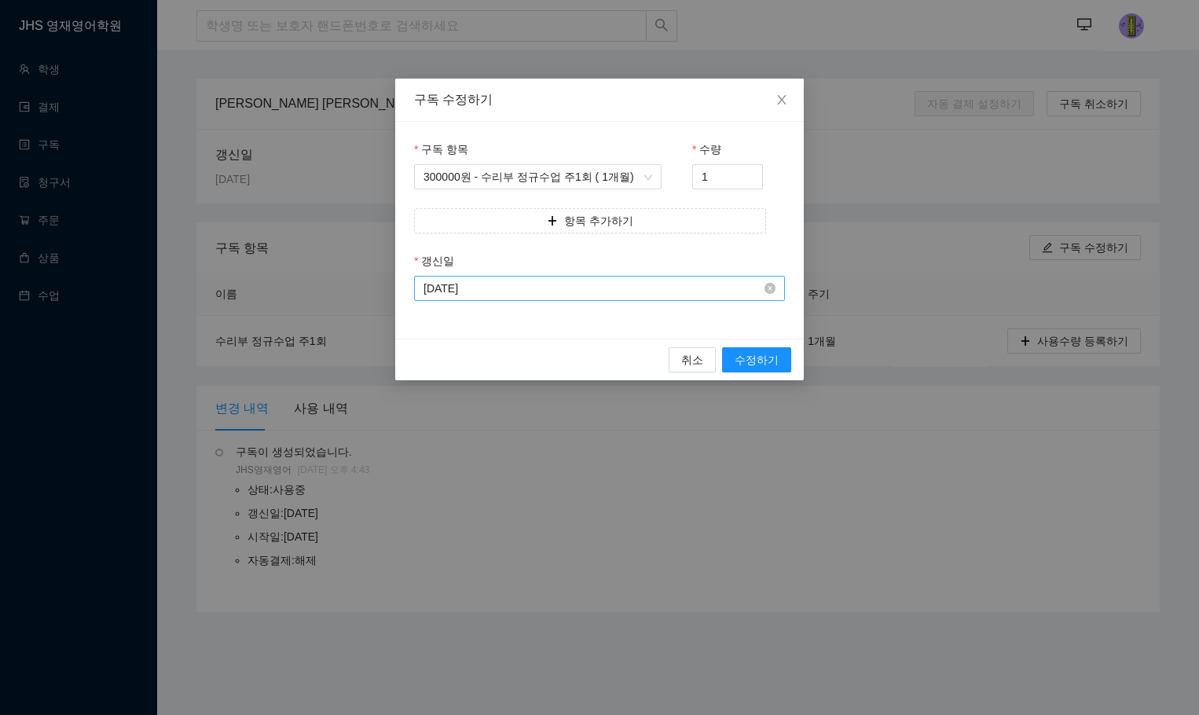
click at [635, 289] on input "2025-11-13" at bounding box center [592, 288] width 338 height 17
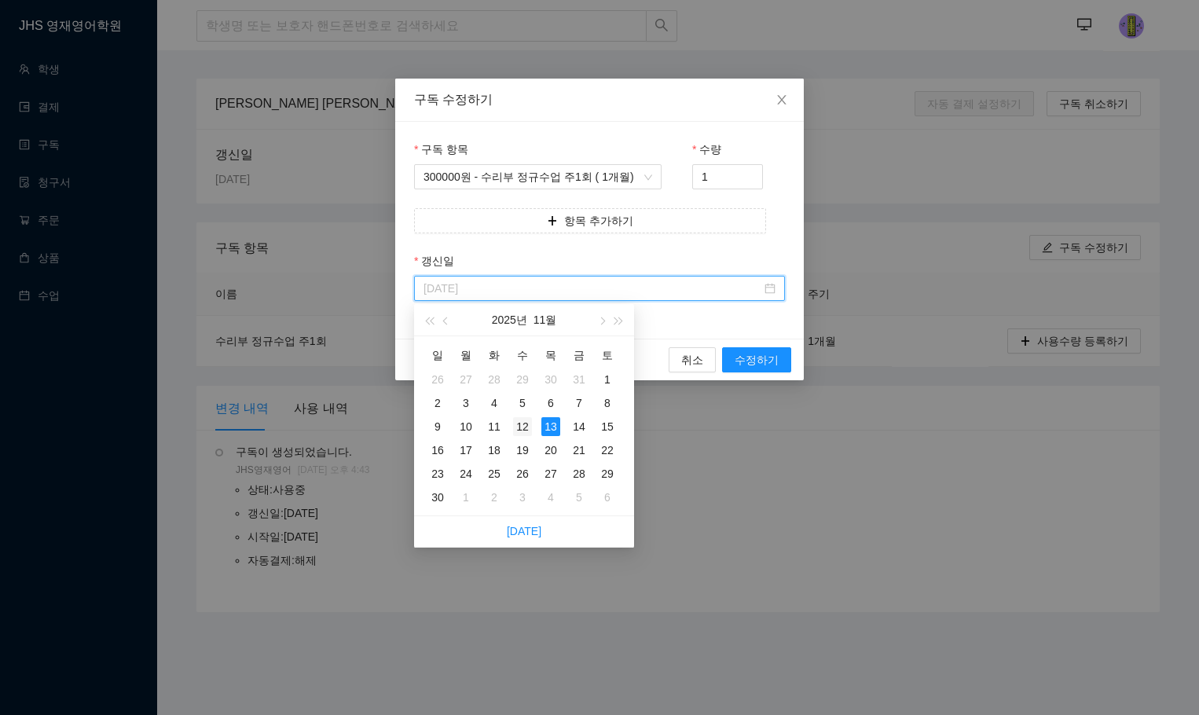
type input "2025-11-12"
click at [527, 427] on div "12" at bounding box center [522, 426] width 19 height 19
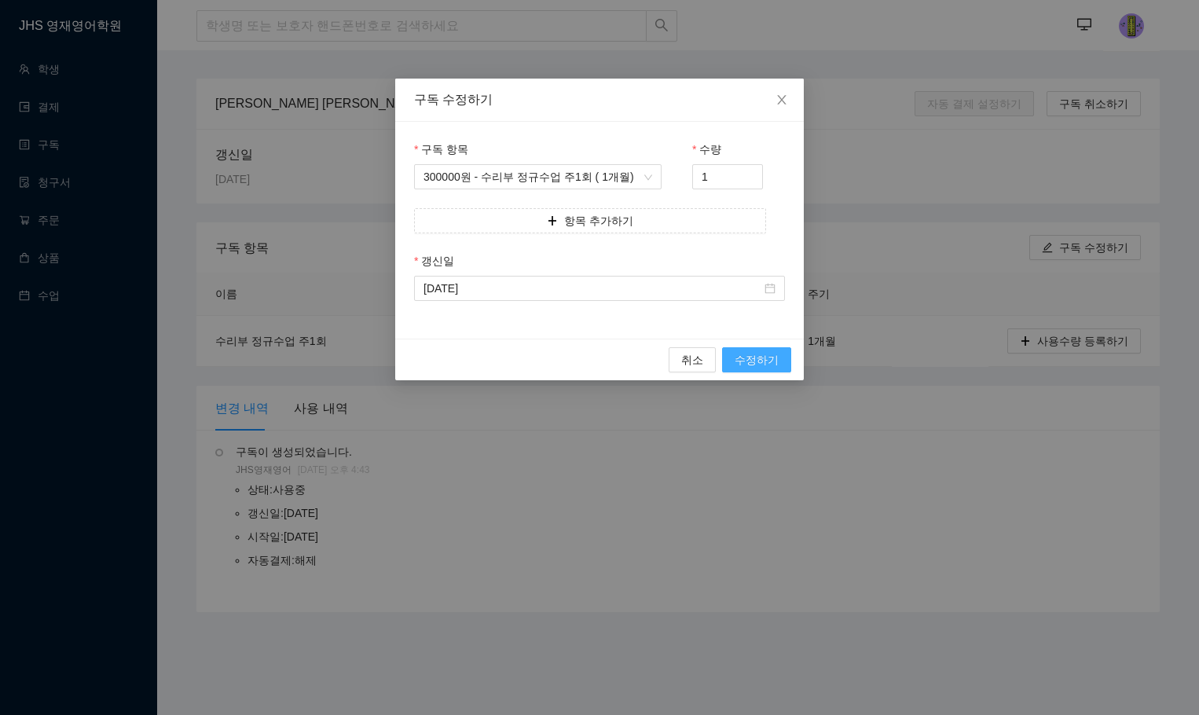
click at [767, 353] on span "수정하기" at bounding box center [757, 359] width 44 height 17
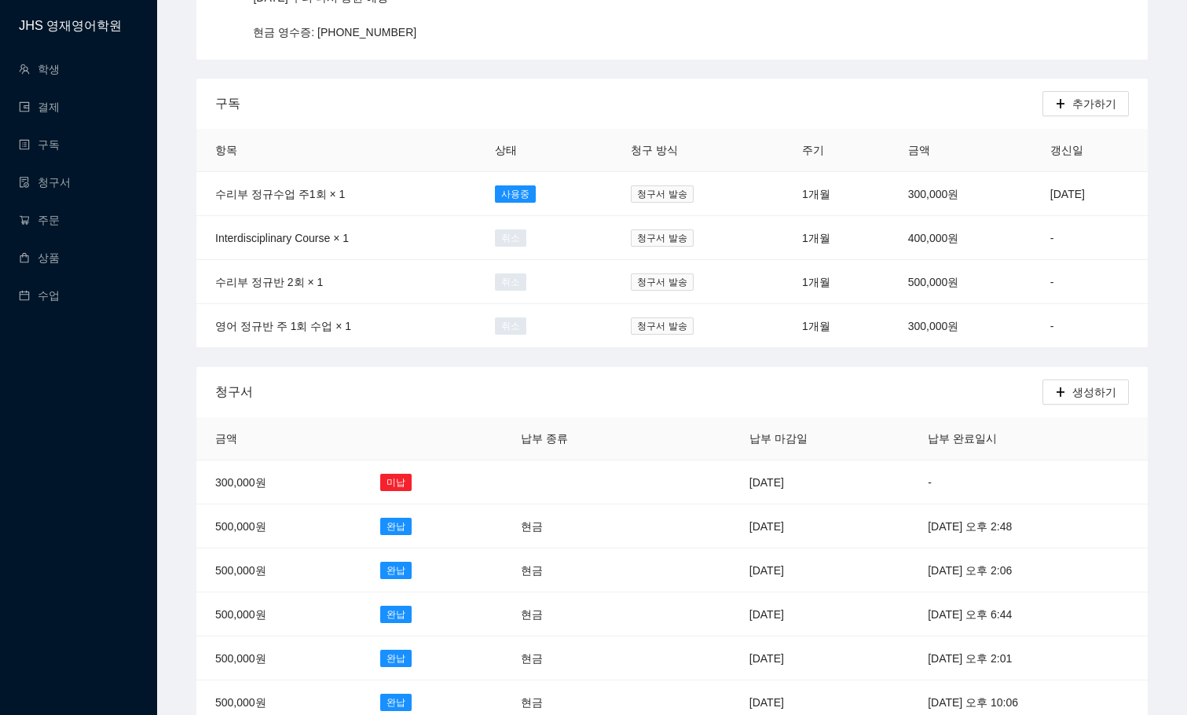
scroll to position [471, 0]
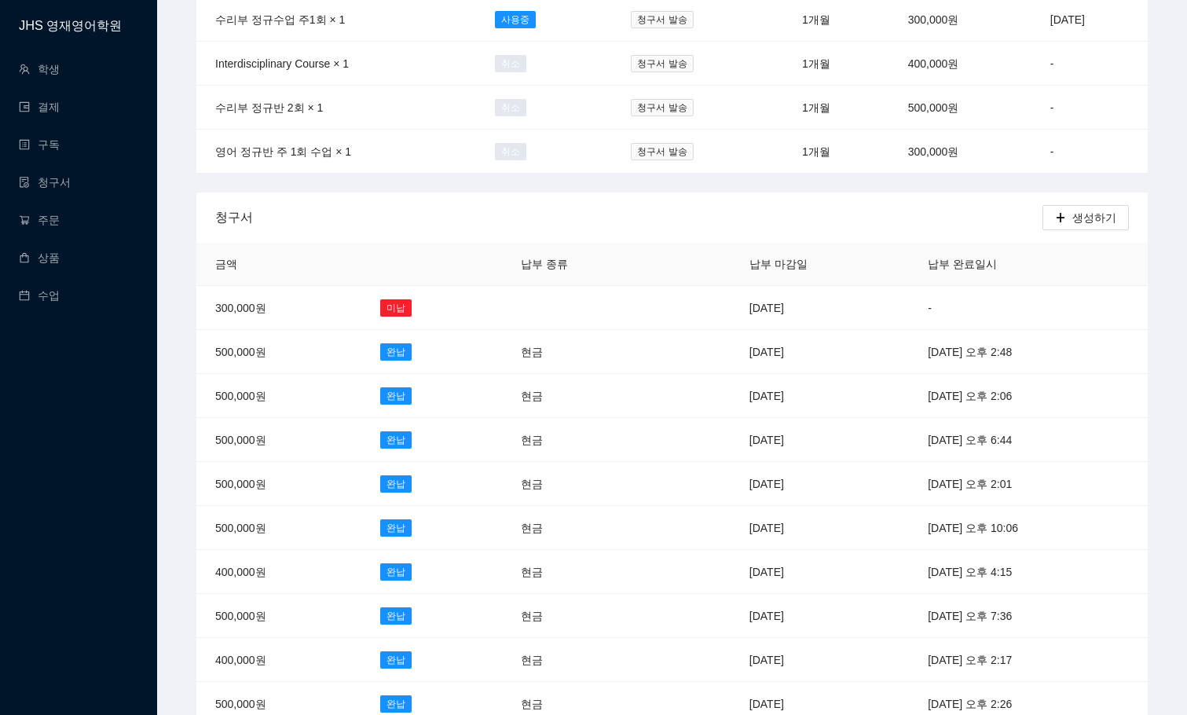
click at [698, 212] on div "청구서" at bounding box center [628, 217] width 827 height 45
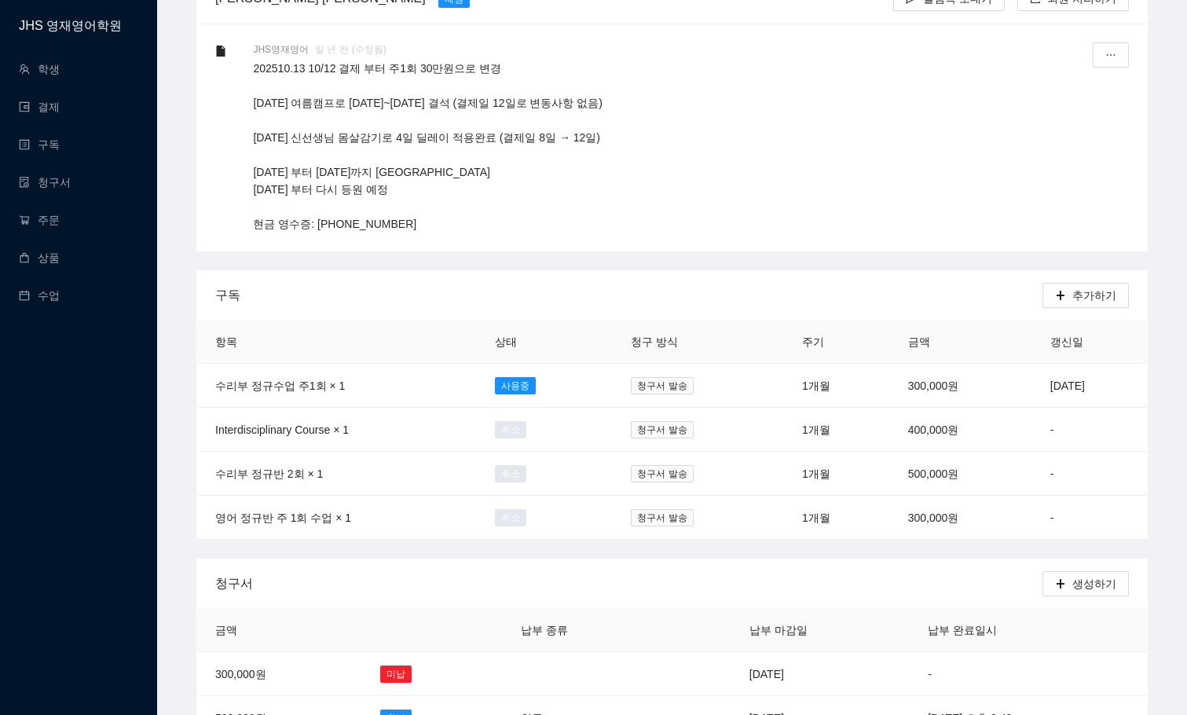
scroll to position [0, 0]
